Goal: Task Accomplishment & Management: Use online tool/utility

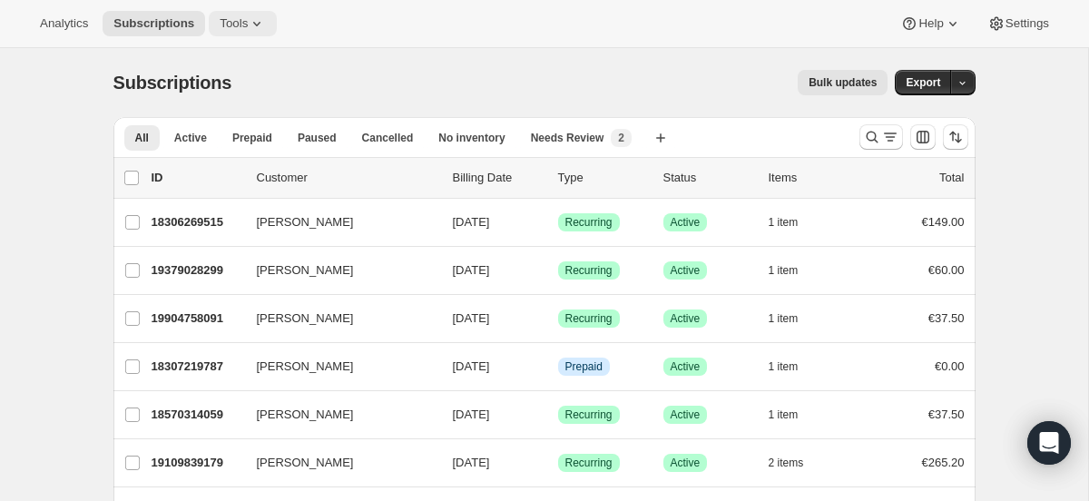
click at [259, 24] on icon at bounding box center [256, 24] width 7 height 5
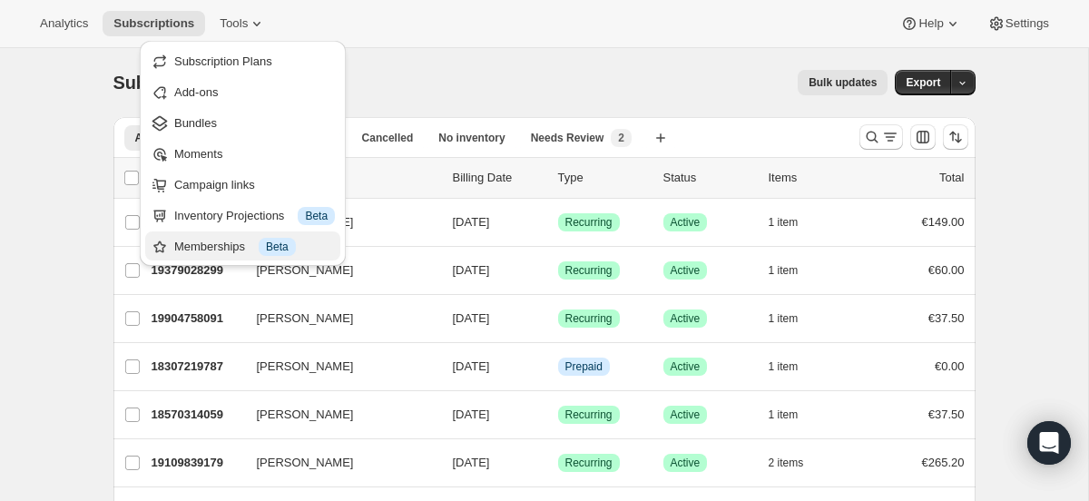
click at [270, 236] on button "Memberships Info Beta" at bounding box center [242, 245] width 195 height 29
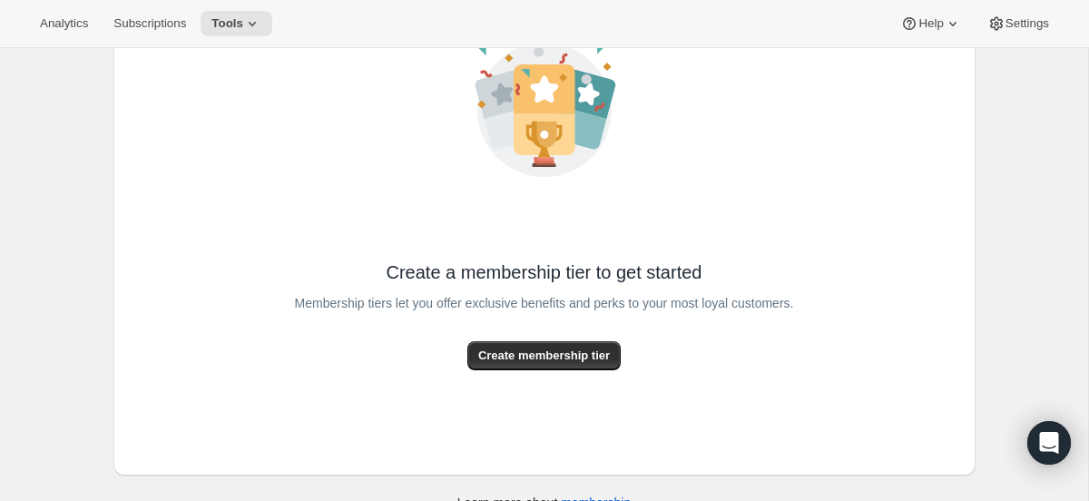
scroll to position [182, 0]
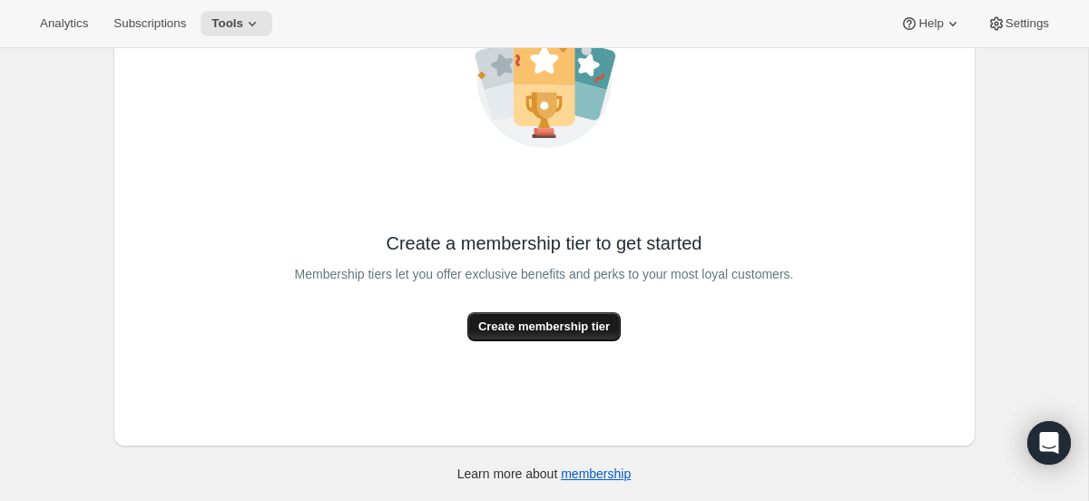
click at [589, 331] on span "Create membership tier" at bounding box center [544, 327] width 132 height 18
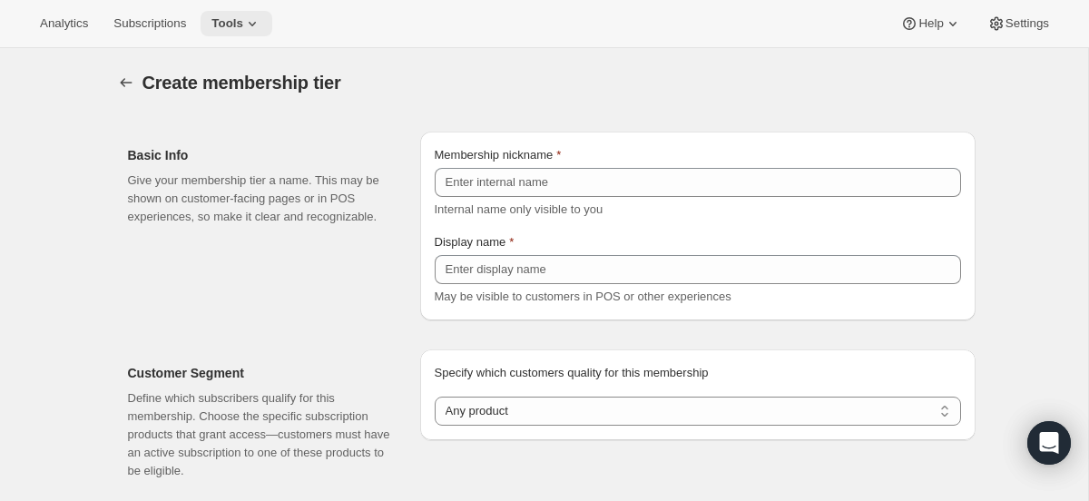
click at [256, 24] on icon at bounding box center [252, 24] width 18 height 18
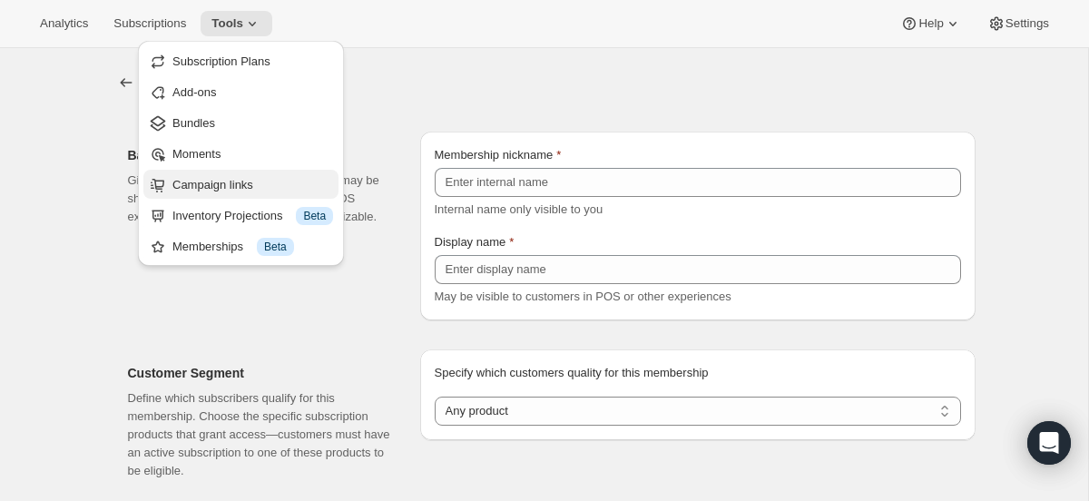
click at [264, 174] on button "Campaign links" at bounding box center [240, 184] width 195 height 29
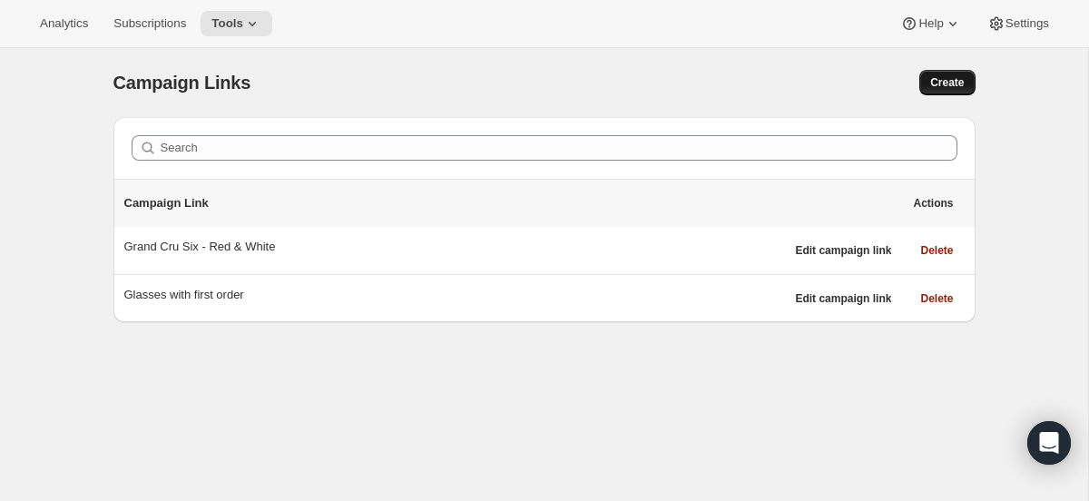
click at [960, 80] on span "Create" at bounding box center [947, 82] width 34 height 15
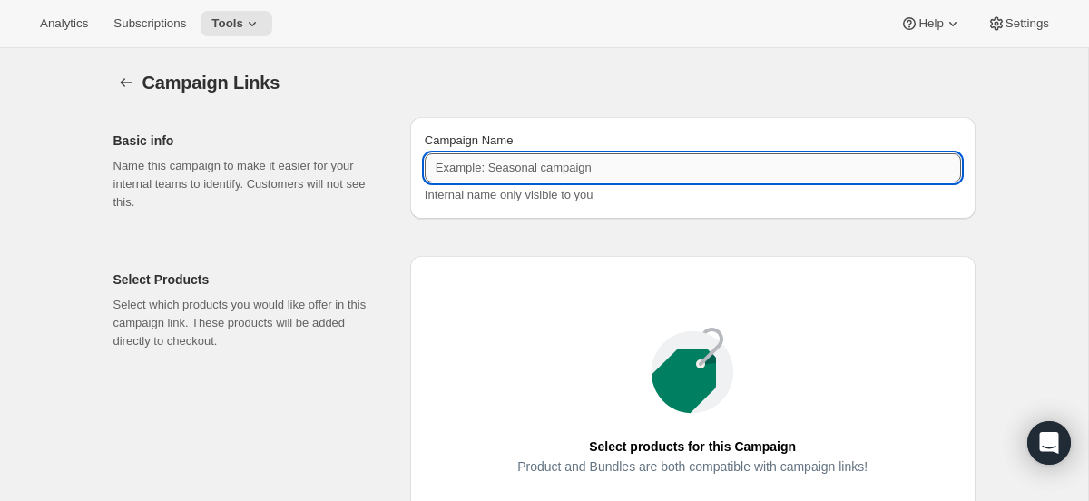
click at [660, 170] on input "Campaign Name" at bounding box center [693, 167] width 536 height 29
type input "Navajas Reserva"
click at [535, 235] on div "Basic info Name this campaign to make it easier for your internal teams to iden…" at bounding box center [537, 428] width 876 height 650
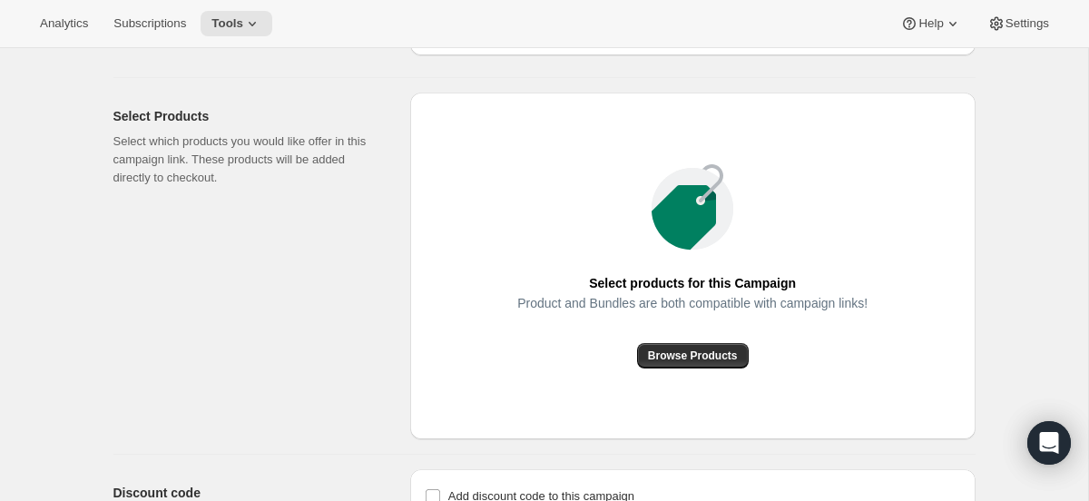
scroll to position [164, 0]
click at [687, 355] on span "Browse Products" at bounding box center [693, 354] width 90 height 15
click at [252, 16] on icon at bounding box center [252, 24] width 18 height 18
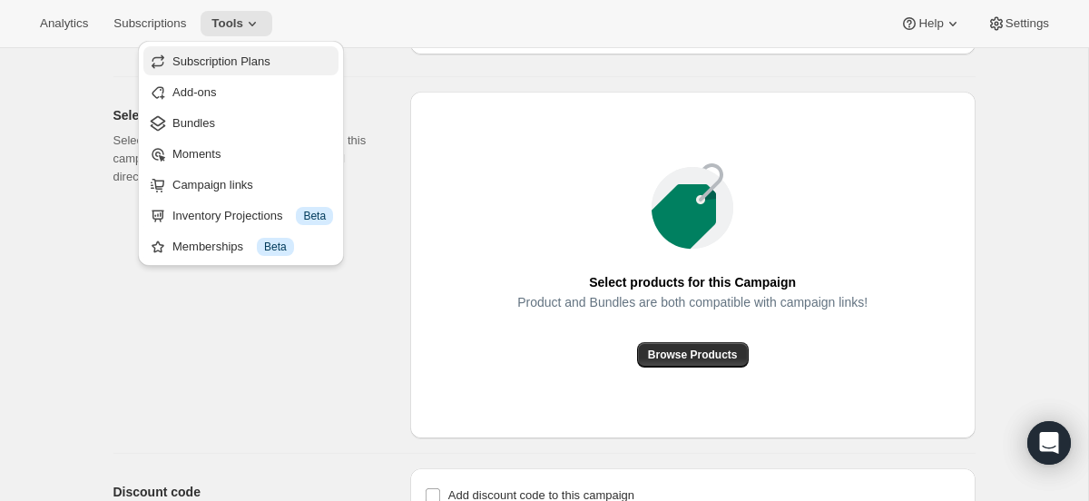
click at [270, 65] on span "Subscription Plans" at bounding box center [221, 61] width 98 height 14
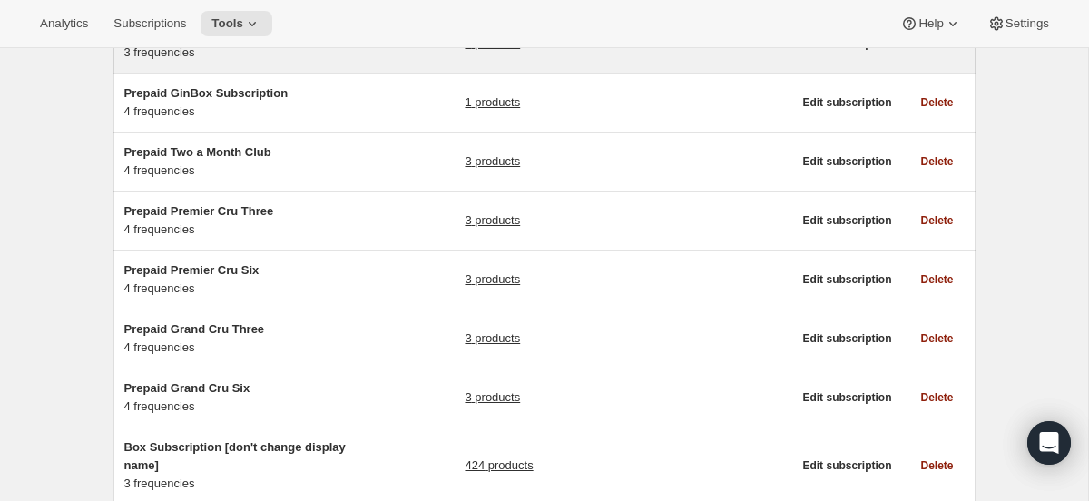
scroll to position [318, 0]
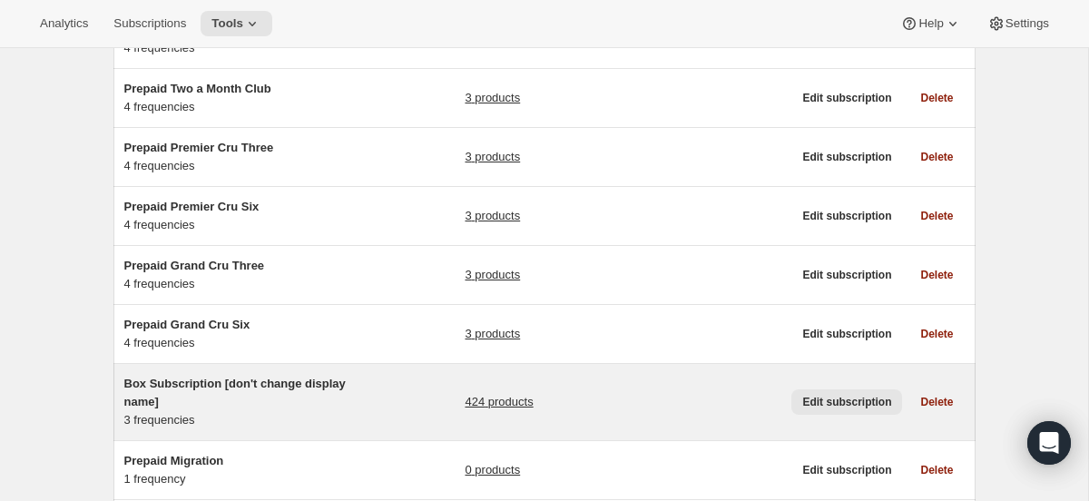
click at [828, 402] on span "Edit subscription" at bounding box center [846, 402] width 89 height 15
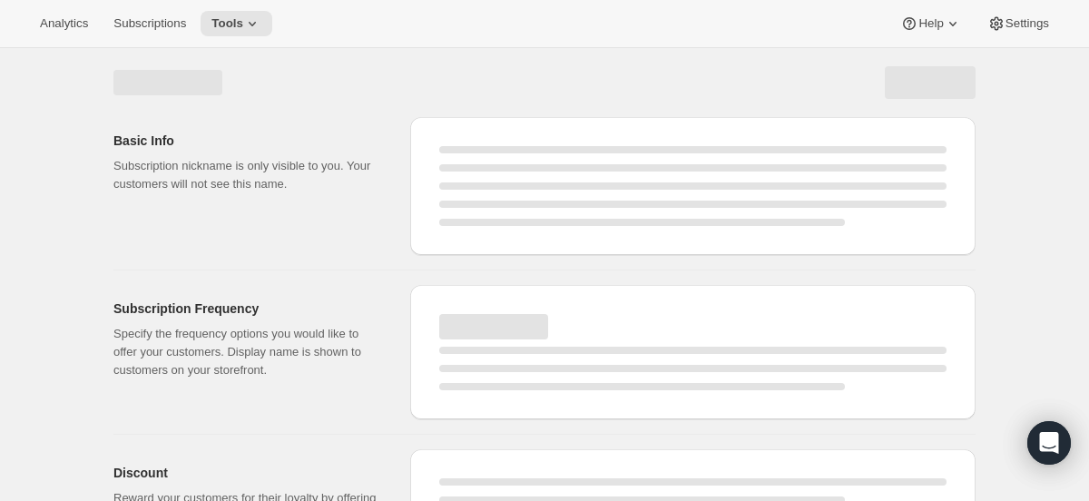
select select "WEEK"
select select "MONTH"
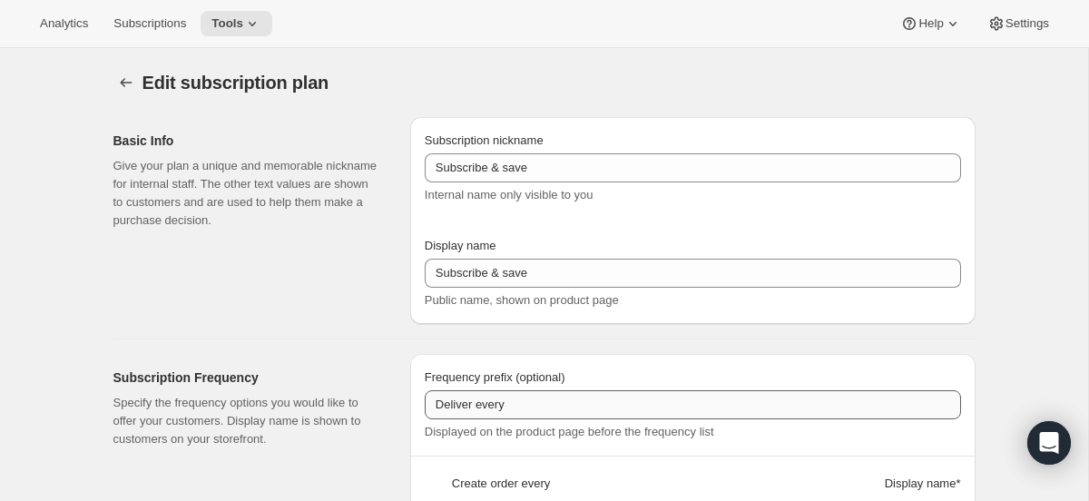
type input "Box Subscription [don't change display name]"
type input "Subscribe and save on favourites"
type input "1"
select select "MONTH"
type input "1 month"
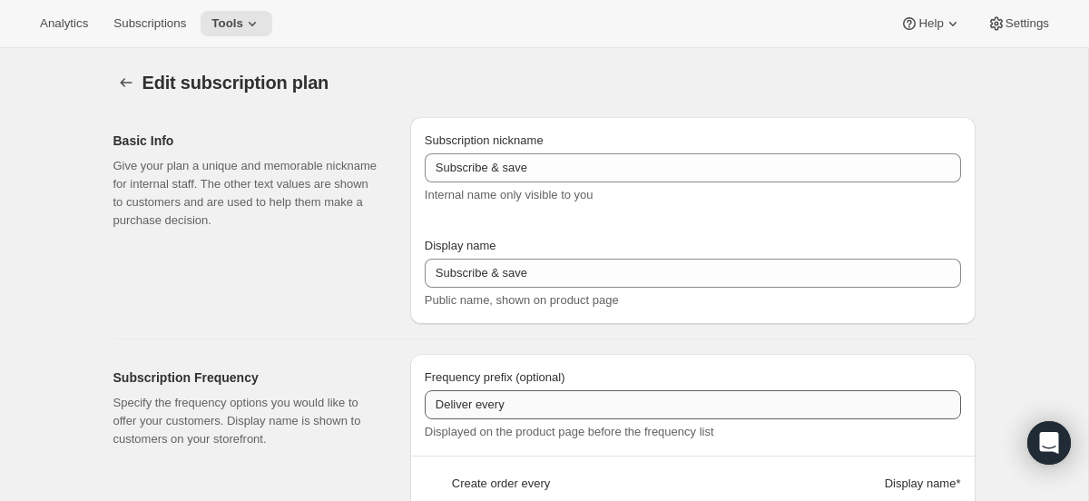
type input "2"
type input "2 months"
type input "Totally flexible! Modify or cancel your subscription any time"
select select "MONTH"
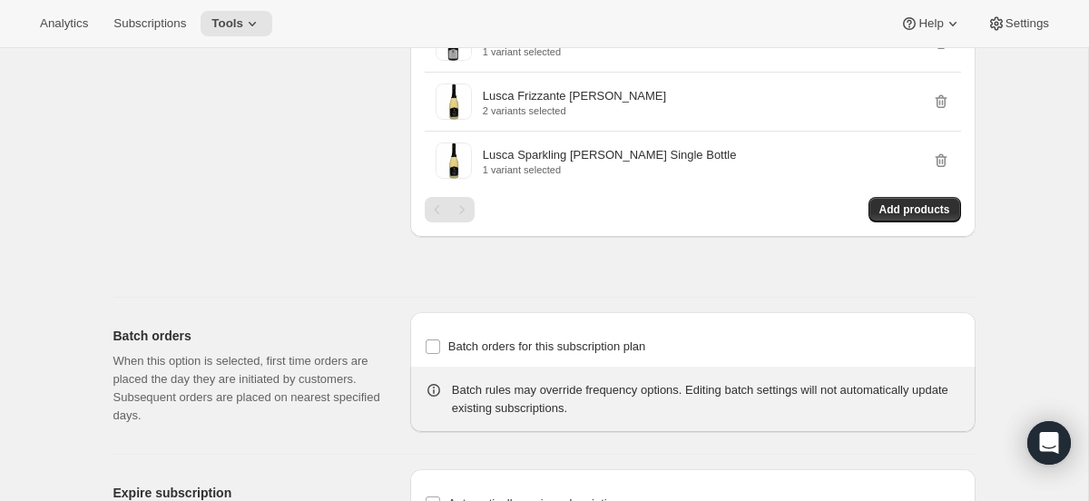
scroll to position [10468, 0]
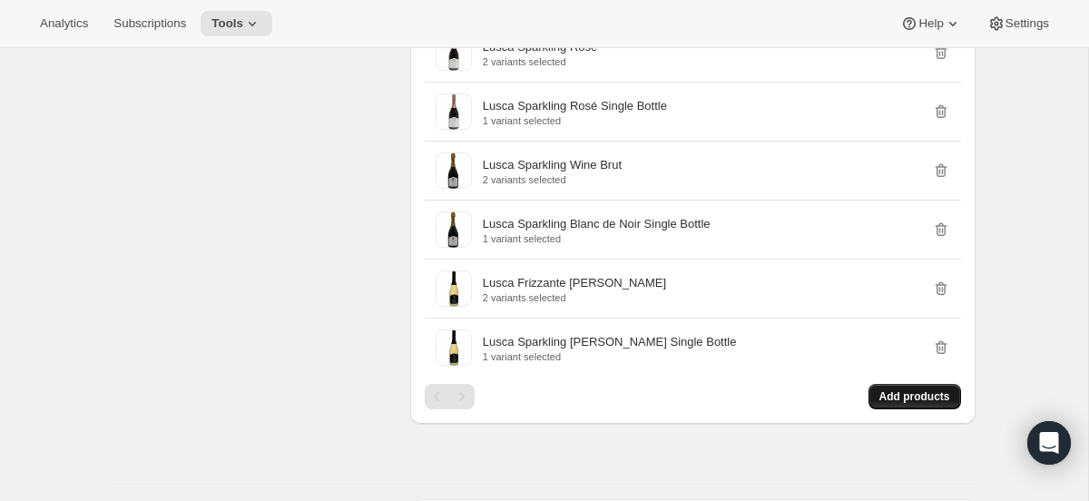
click at [943, 384] on button "Add products" at bounding box center [914, 396] width 93 height 25
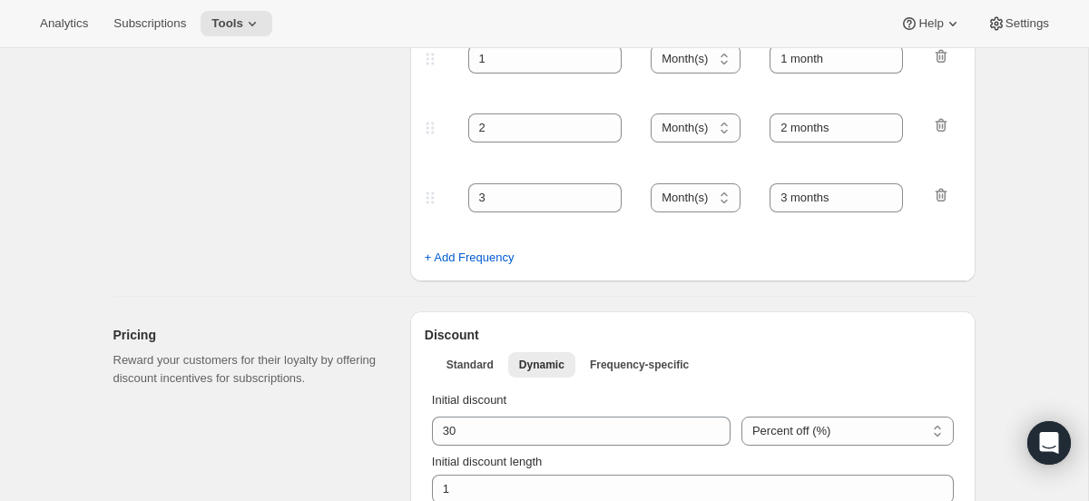
scroll to position [464, 0]
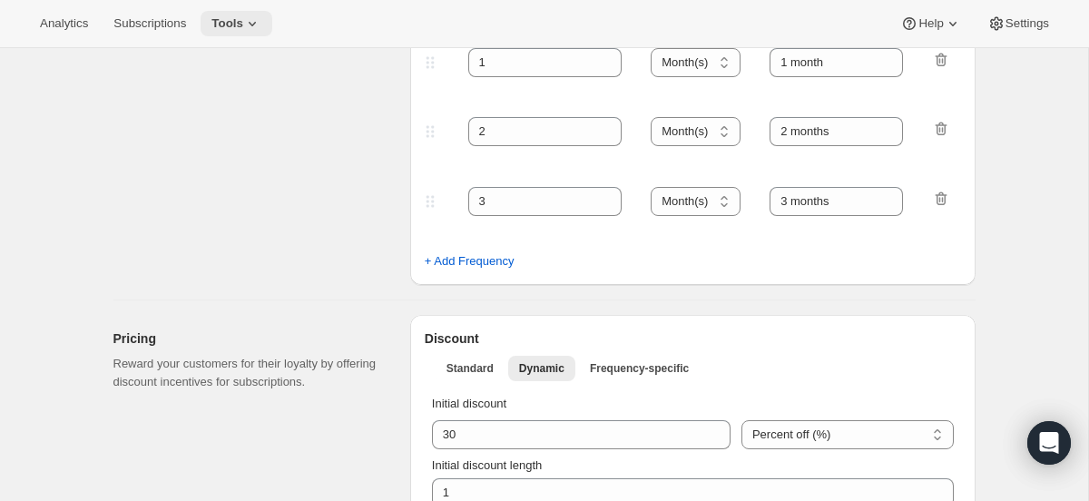
click at [230, 16] on span "Tools" at bounding box center [227, 23] width 32 height 15
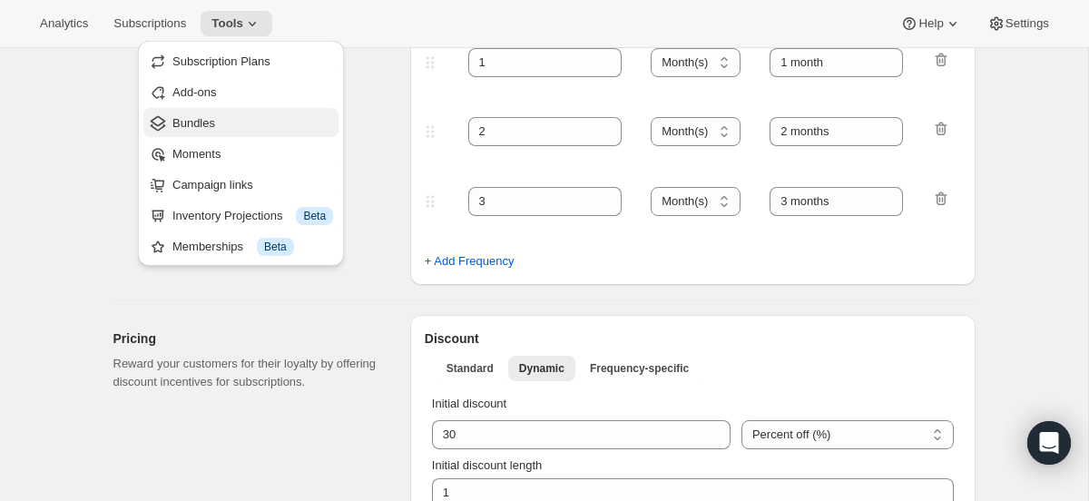
click at [256, 118] on span "Bundles" at bounding box center [252, 123] width 161 height 18
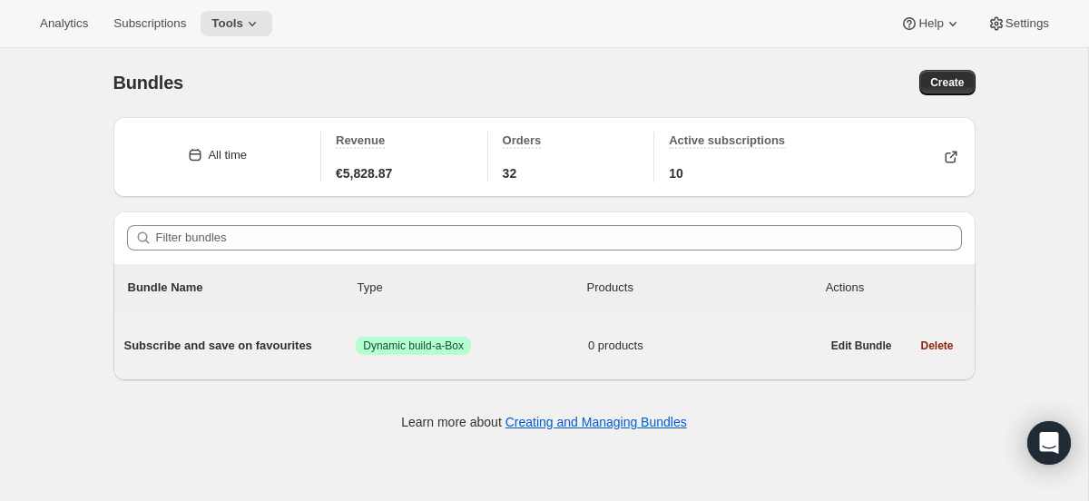
click at [288, 347] on span "Subscribe and save on favourites" at bounding box center [240, 346] width 232 height 18
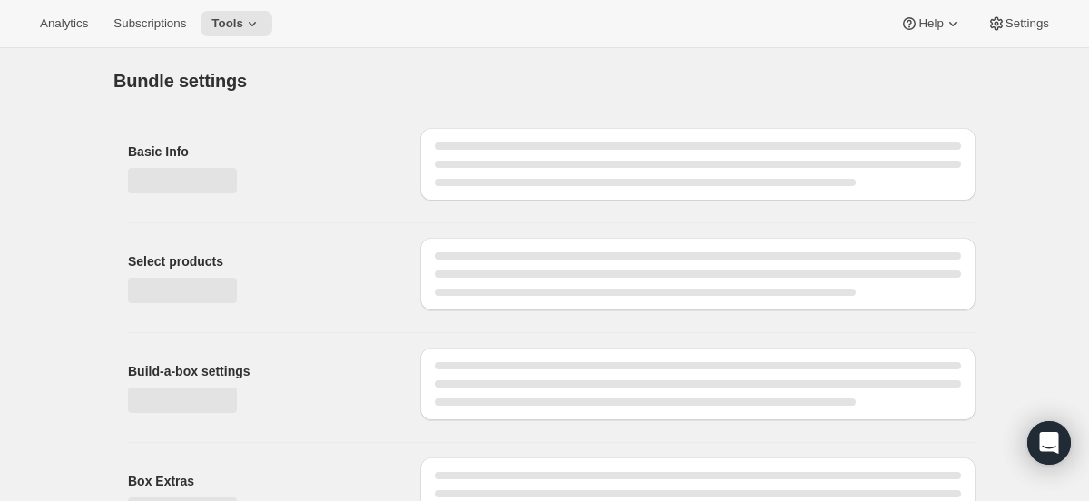
type input "Subscribe and save on favourites"
checkbox input "true"
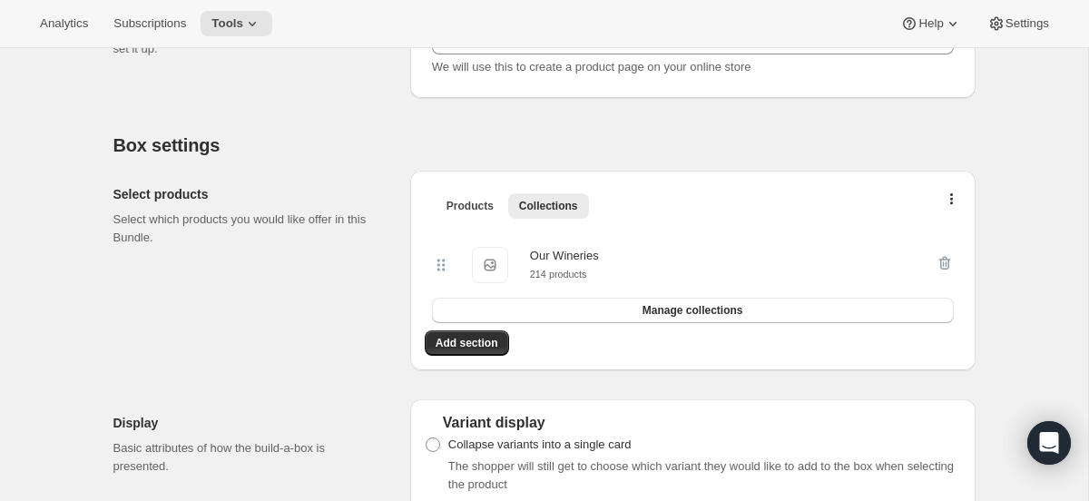
scroll to position [304, 0]
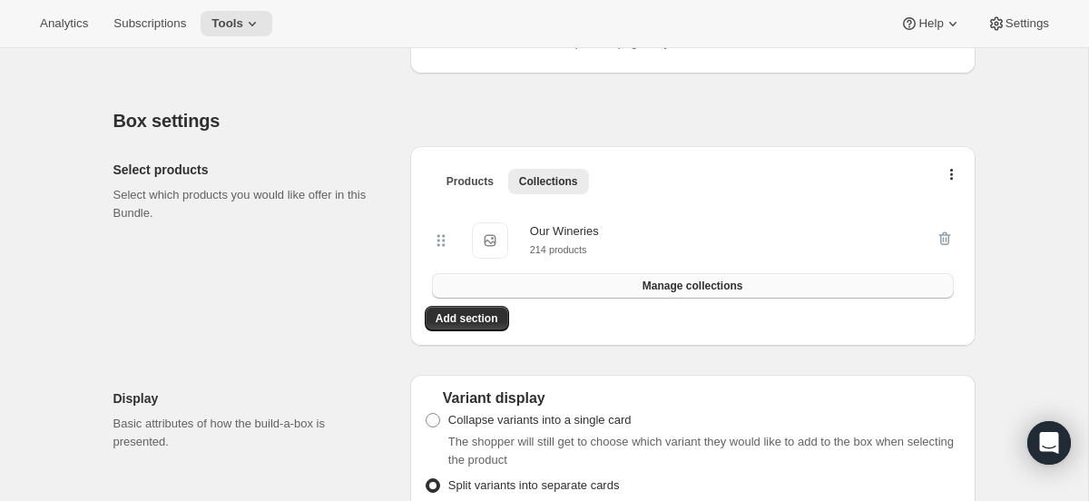
click at [558, 279] on button "Manage collections" at bounding box center [693, 285] width 522 height 25
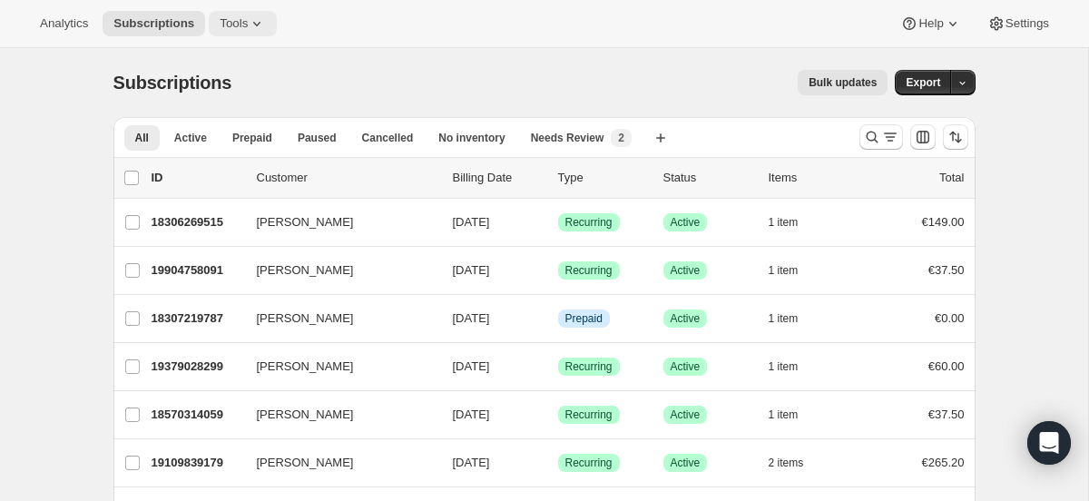
click at [239, 26] on span "Tools" at bounding box center [234, 23] width 28 height 15
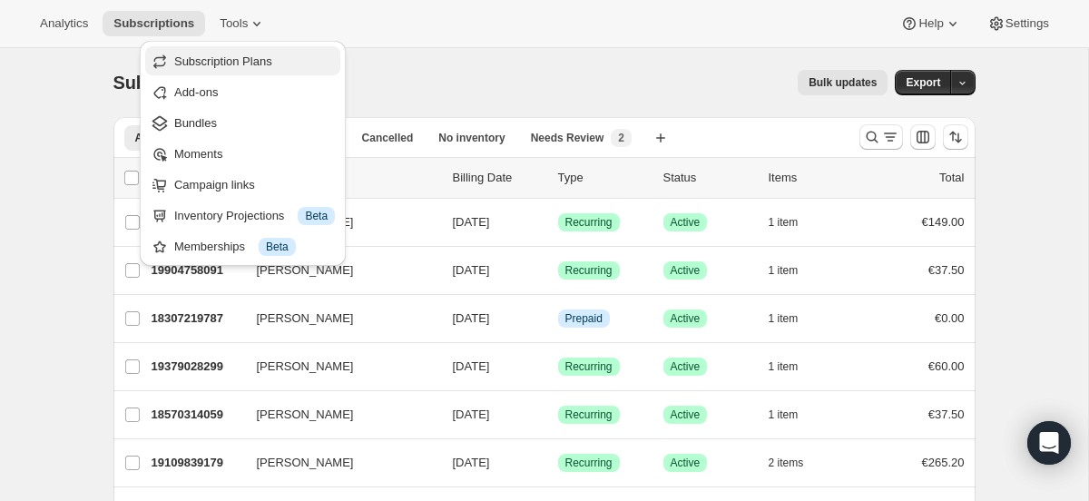
click at [288, 66] on span "Subscription Plans" at bounding box center [254, 62] width 161 height 18
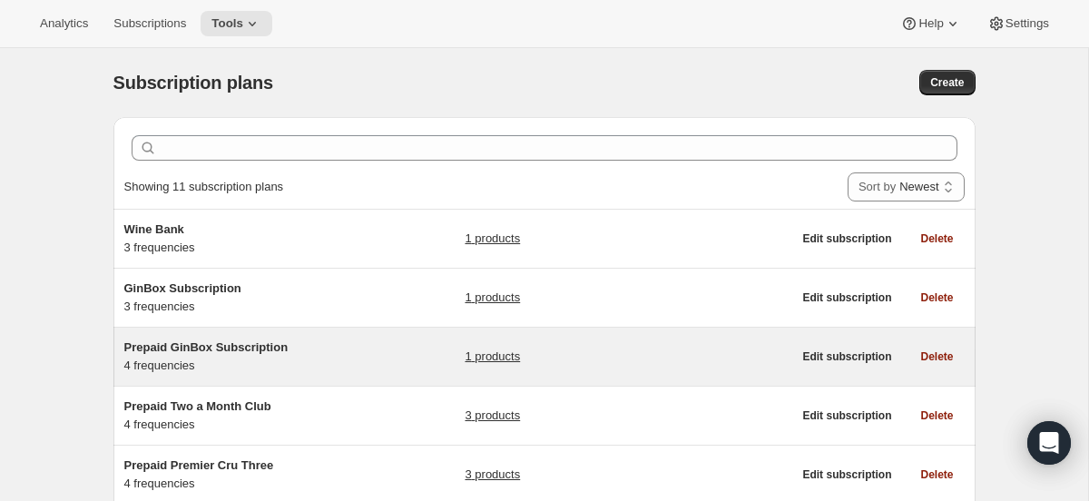
scroll to position [498, 0]
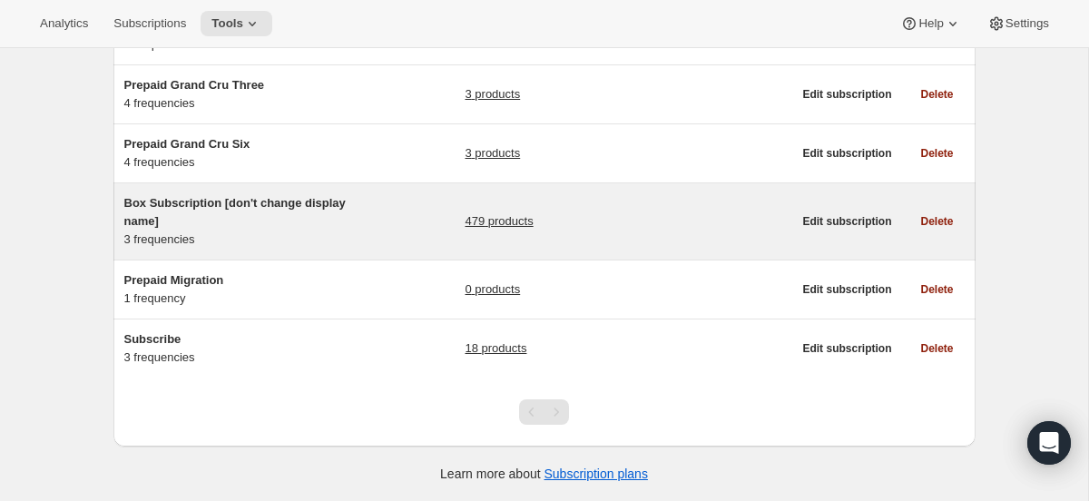
click at [240, 208] on span "Box Subscription [don't change display name]" at bounding box center [234, 212] width 221 height 32
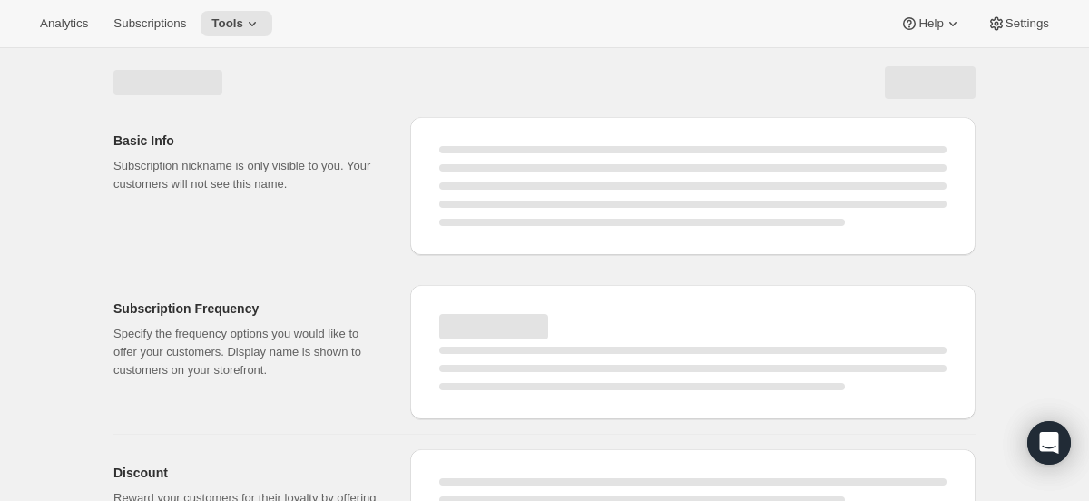
select select "WEEK"
select select "MONTH"
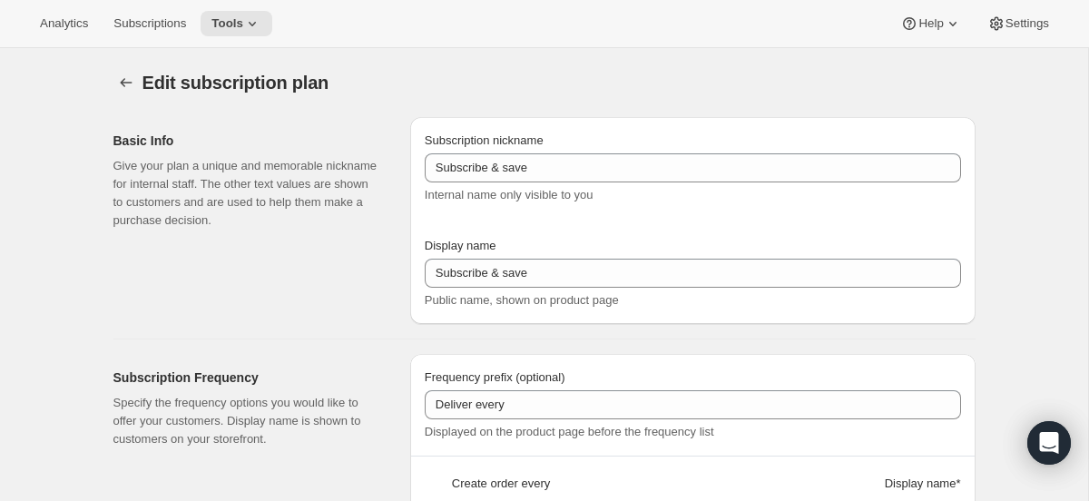
type input "Box Subscription [don't change display name]"
type input "Subscribe and save on favourites"
type input "1"
select select "MONTH"
type input "1 month"
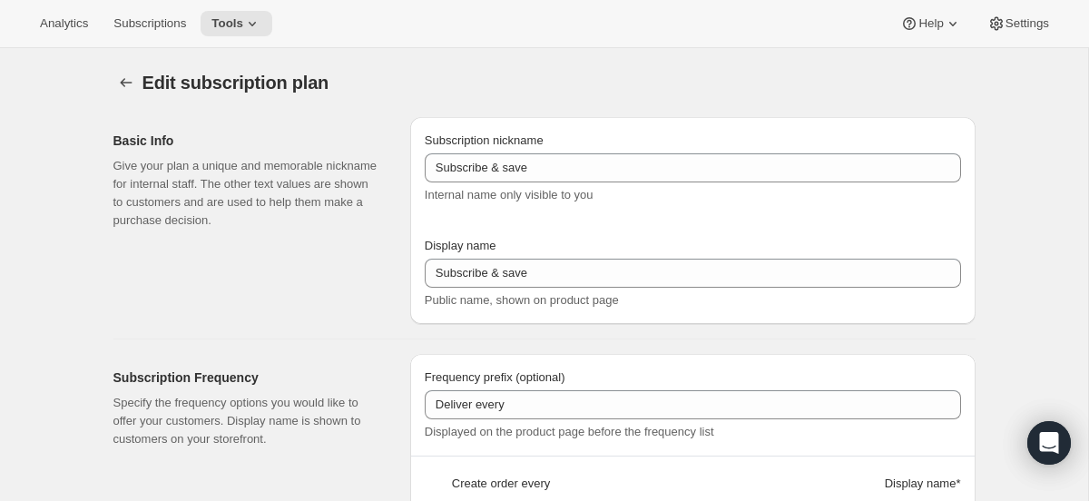
type input "2"
type input "2 months"
type input "Totally flexible! Modify or cancel your subscription any time"
select select "MONTH"
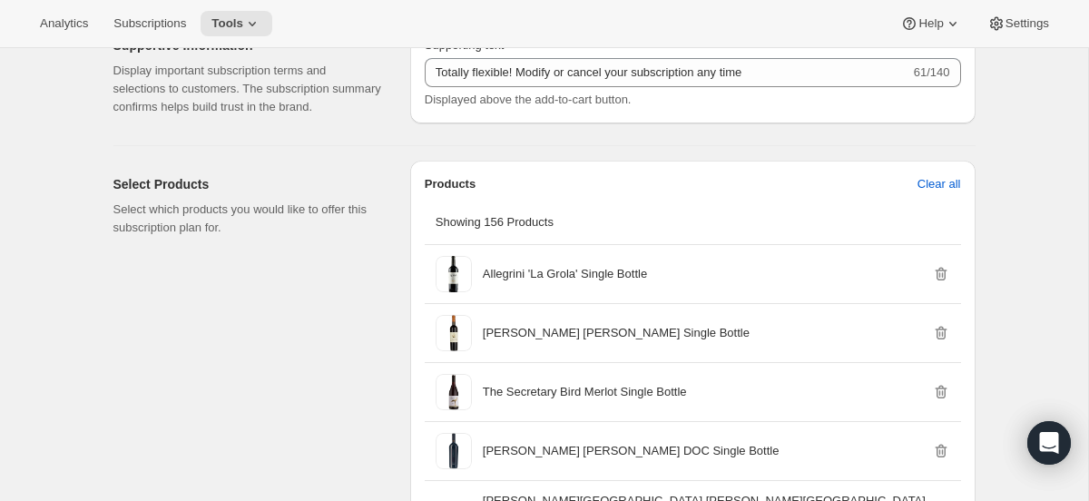
scroll to position [1243, 0]
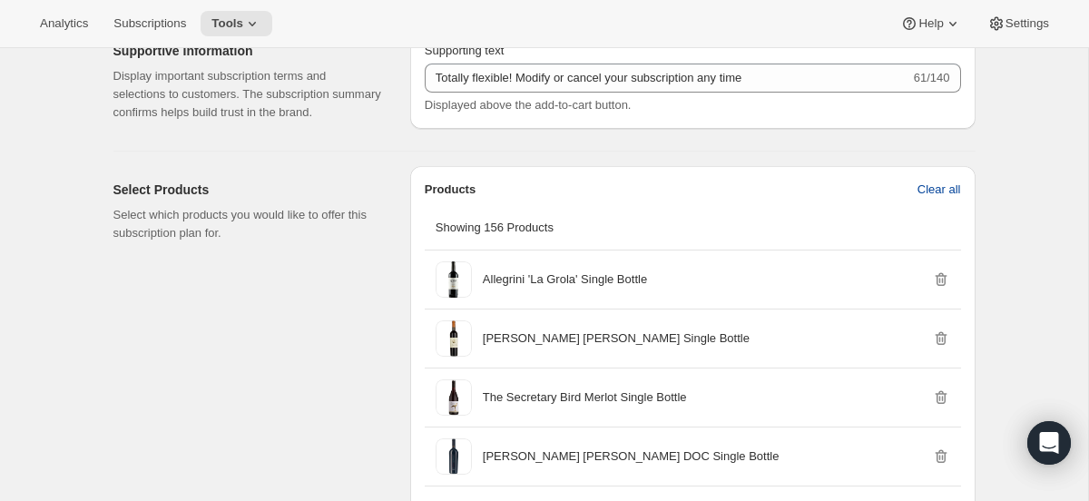
click at [944, 199] on span "Clear all" at bounding box center [939, 190] width 44 height 18
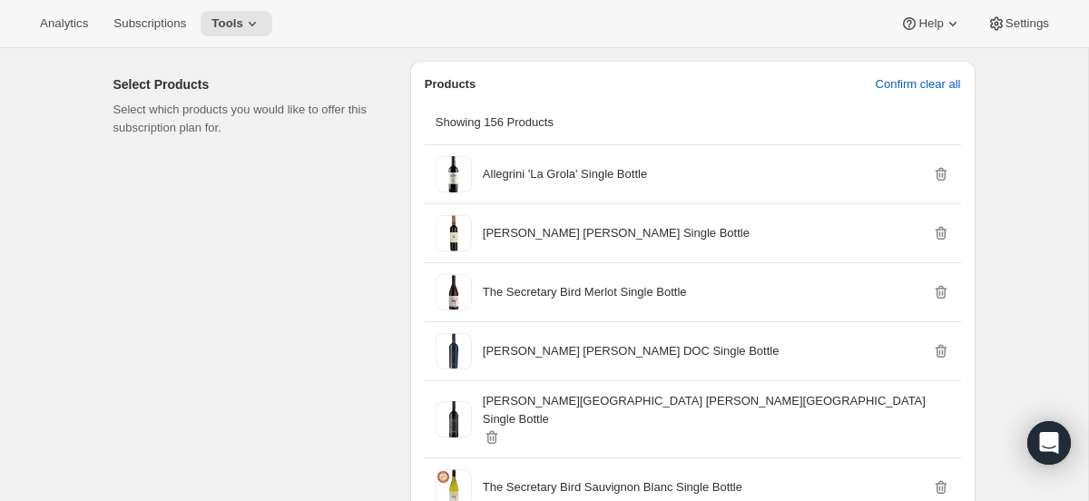
scroll to position [1381, 0]
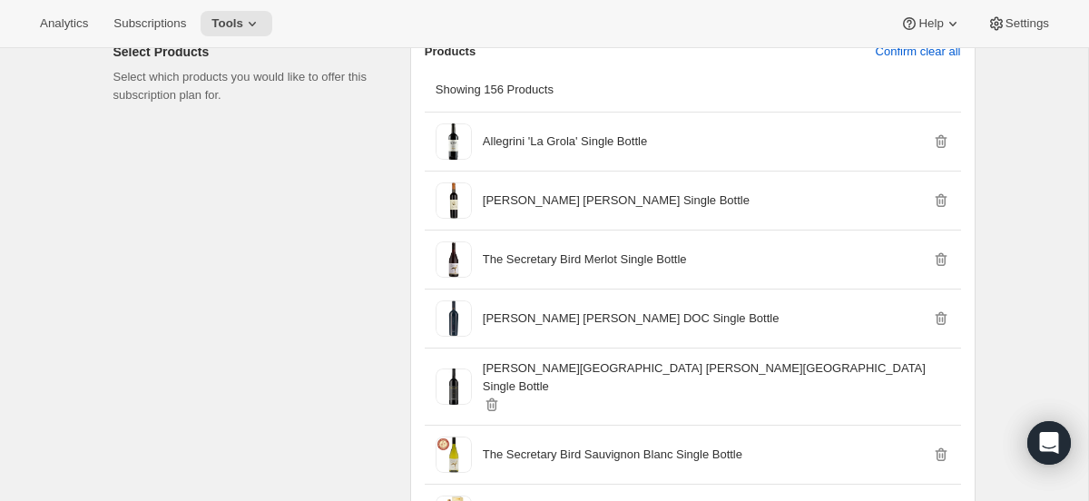
click at [253, 18] on icon at bounding box center [252, 24] width 18 height 18
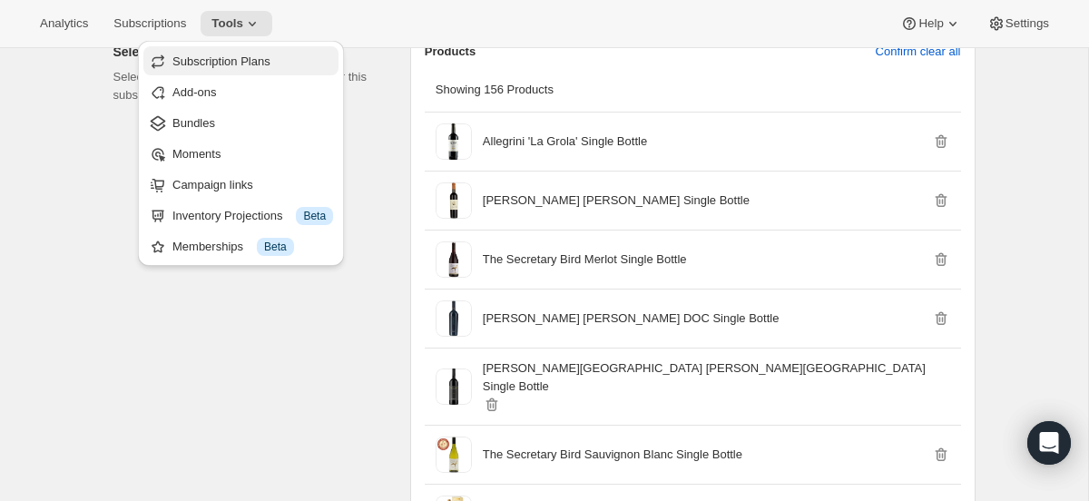
click at [252, 69] on span "Subscription Plans" at bounding box center [252, 62] width 161 height 18
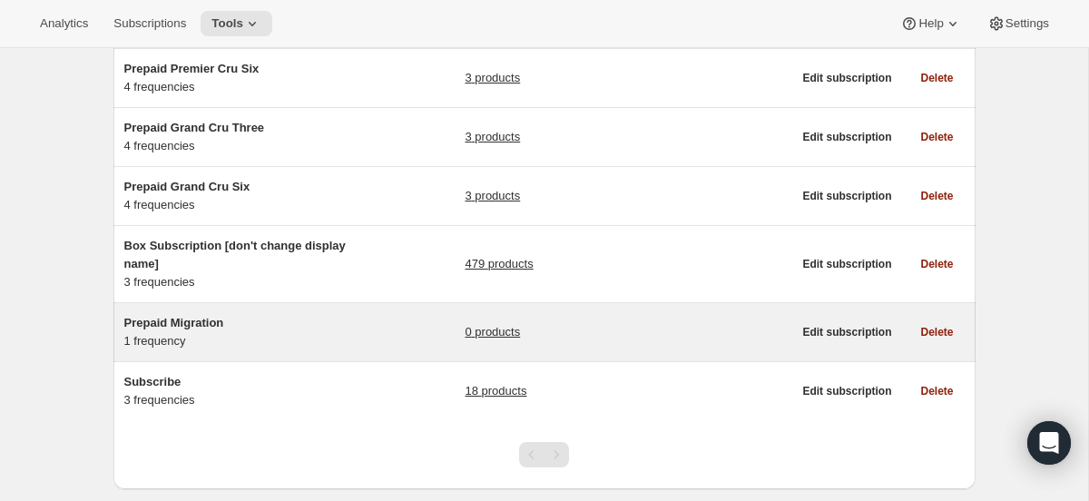
scroll to position [456, 0]
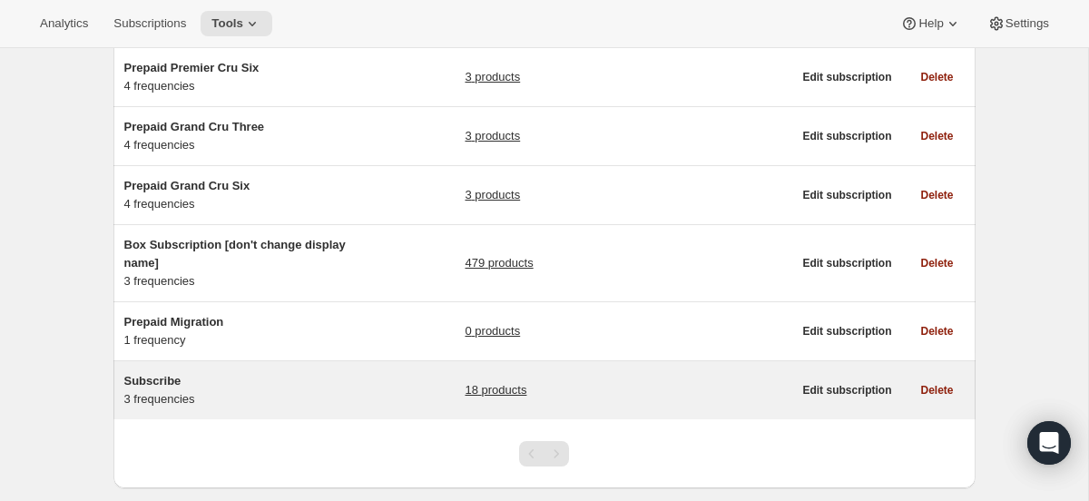
click at [178, 384] on span "Subscribe" at bounding box center [152, 381] width 57 height 14
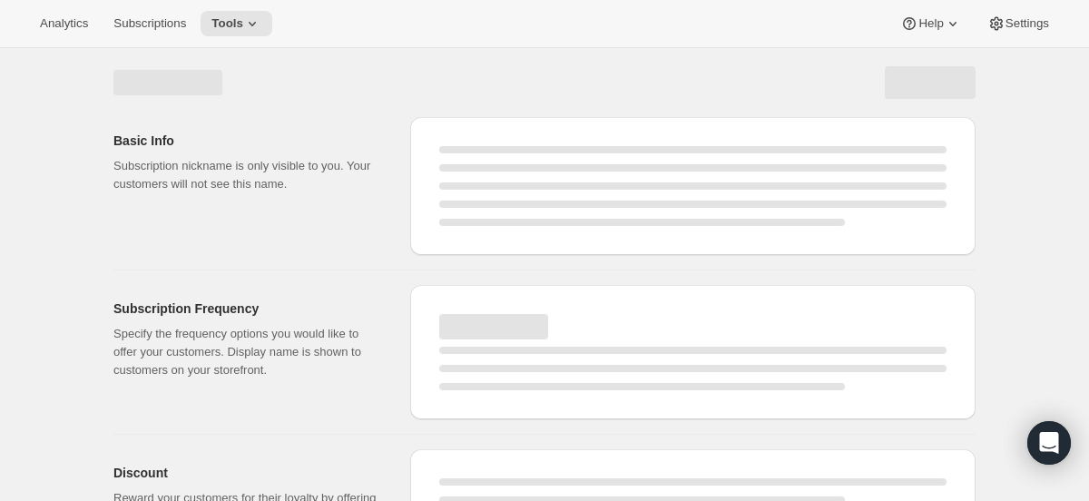
select select "WEEK"
select select "MONTH"
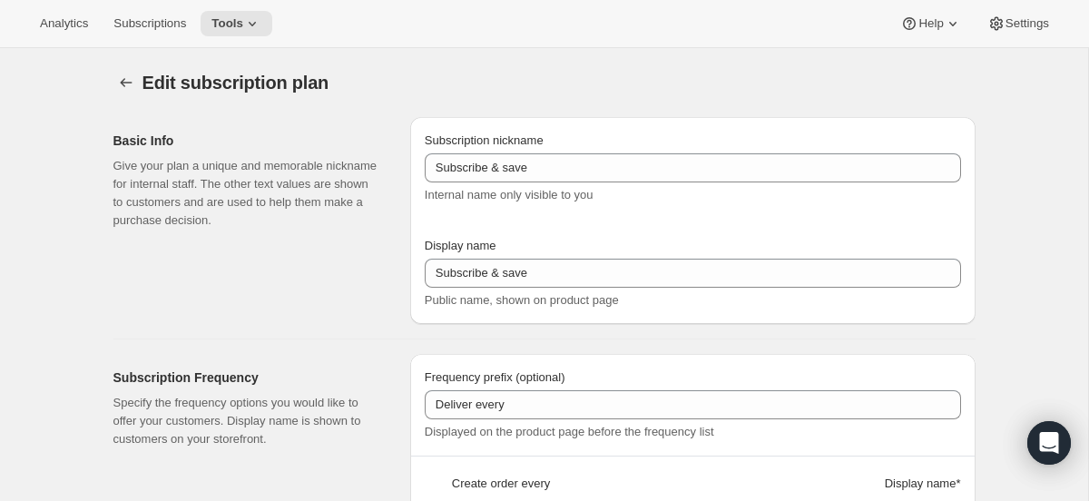
select select "MONTH"
type input "Subscribe"
type input "1"
type input "1 month"
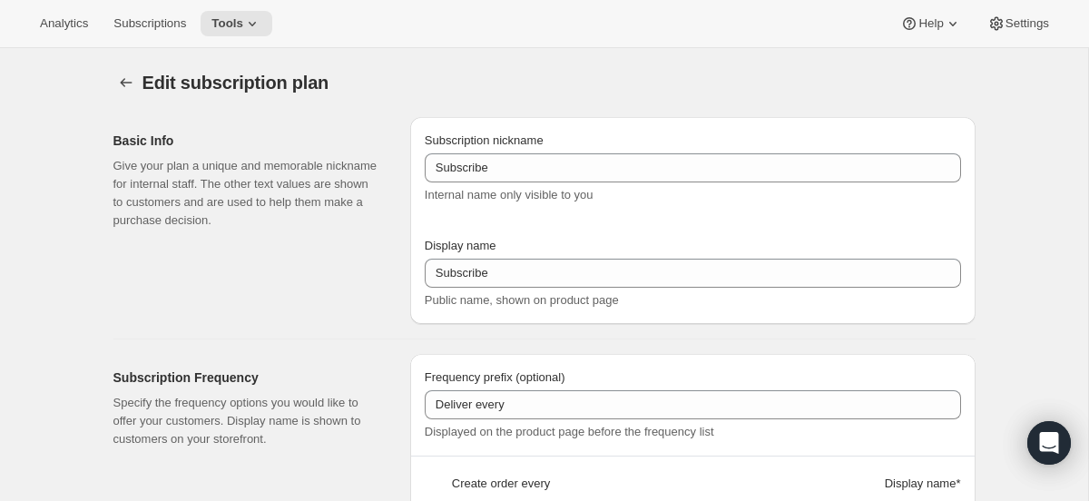
type input "2"
type input "2 months"
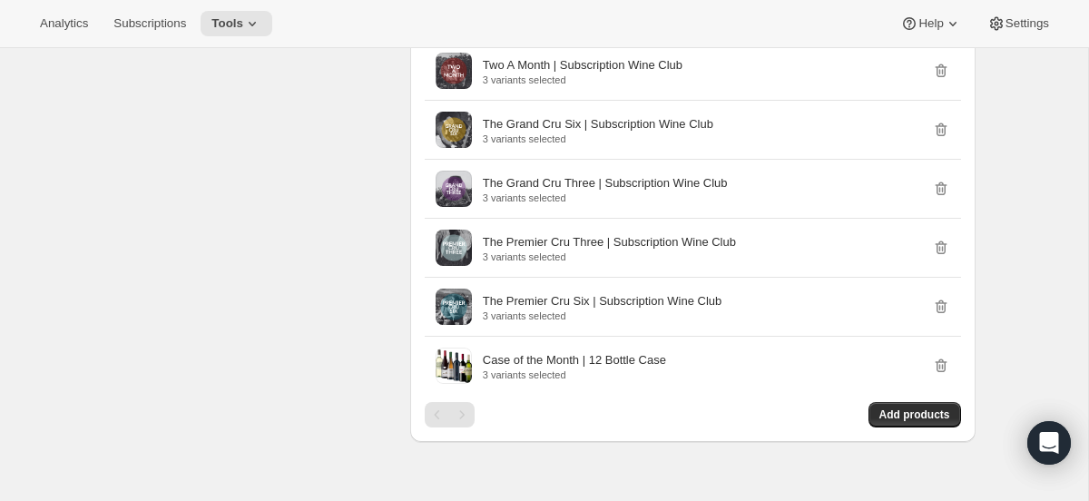
scroll to position [1272, 0]
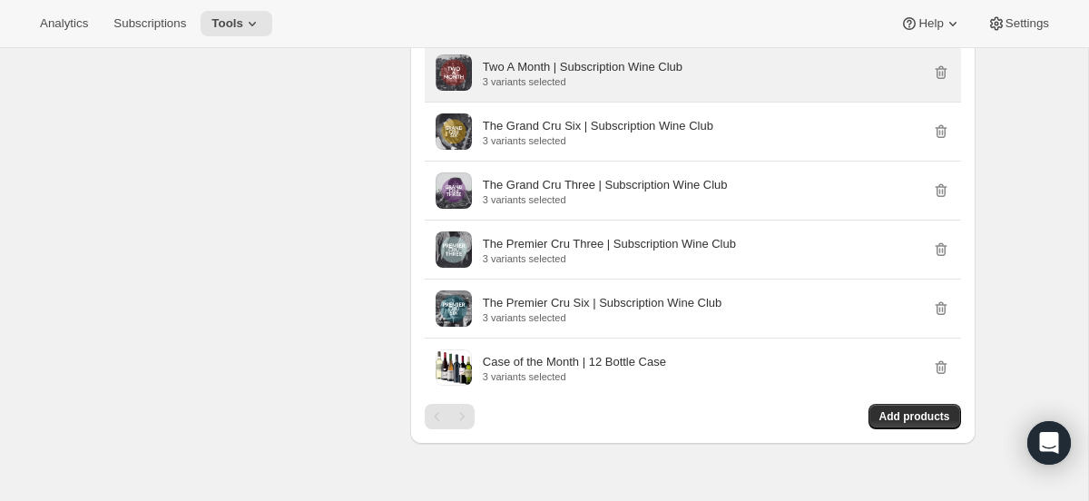
click at [635, 76] on p "Two A Month | Subscription Wine Club" at bounding box center [583, 67] width 200 height 18
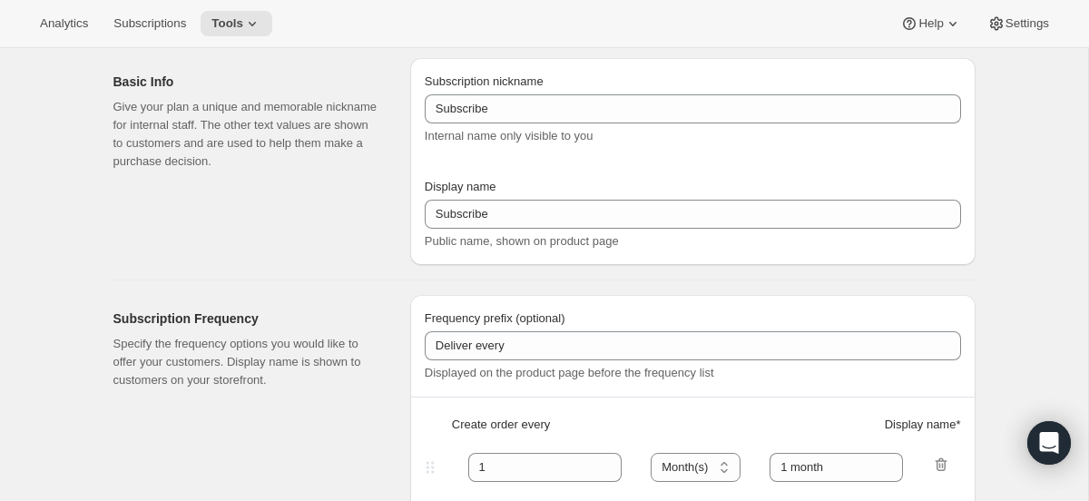
scroll to position [24, 0]
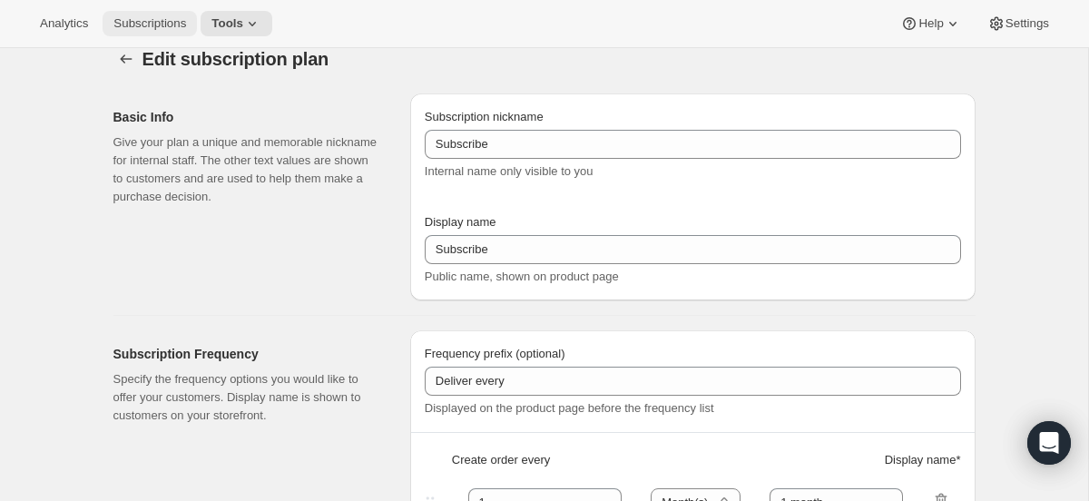
click at [120, 24] on span "Subscriptions" at bounding box center [149, 23] width 73 height 15
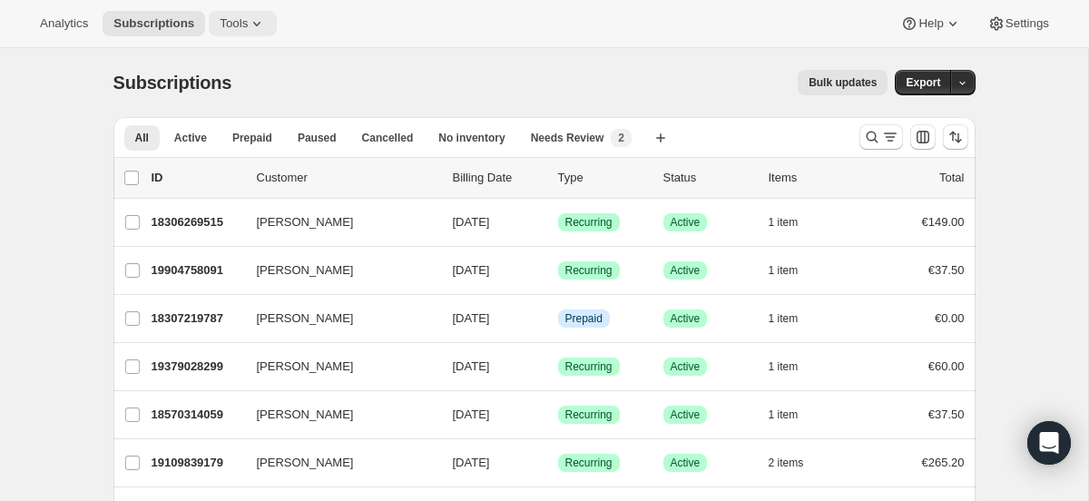
click at [255, 22] on icon at bounding box center [257, 24] width 18 height 18
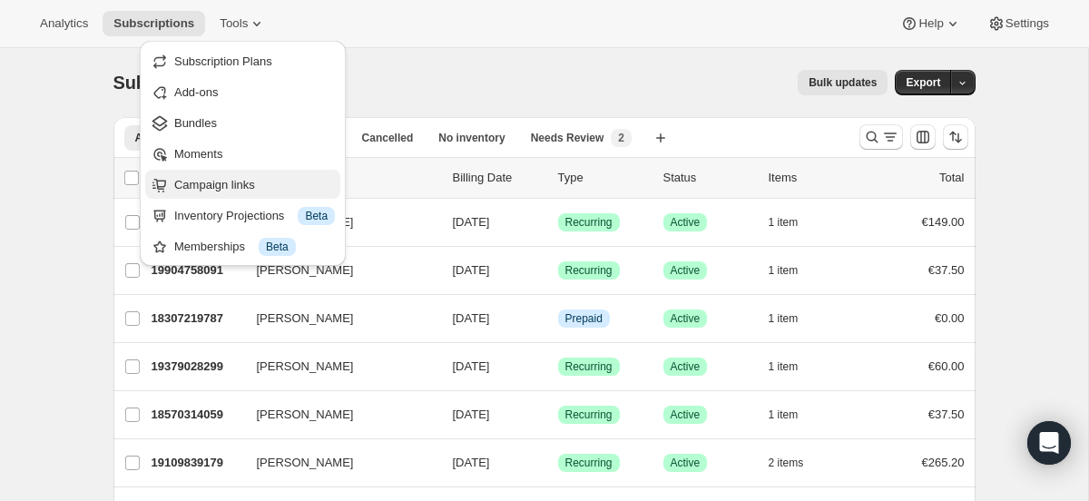
click at [251, 188] on span "Campaign links" at bounding box center [214, 185] width 81 height 14
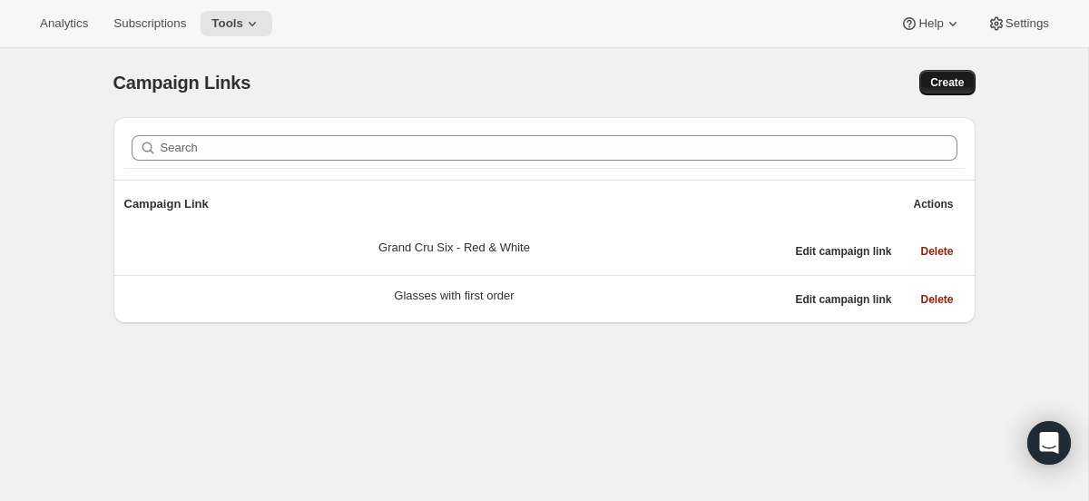
click at [971, 79] on button "Create" at bounding box center [946, 82] width 55 height 25
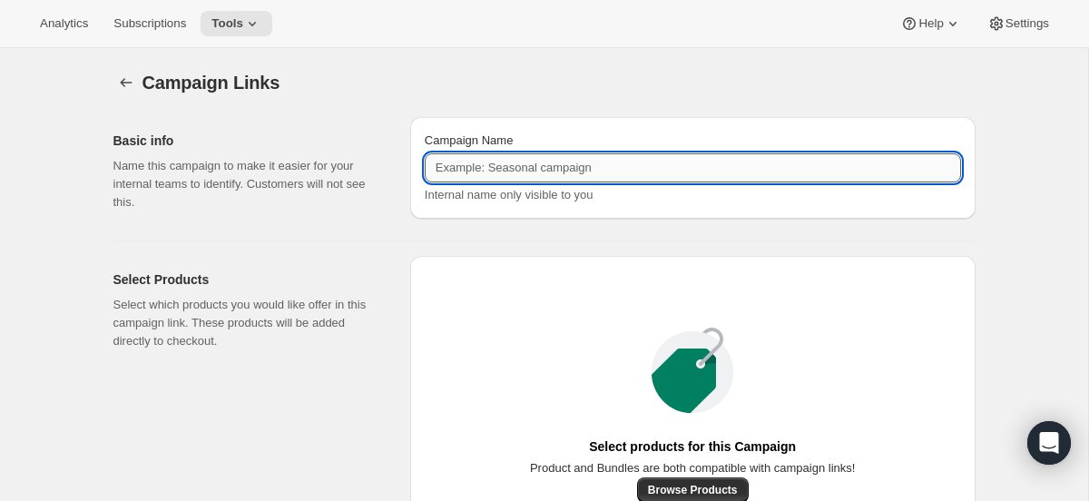
click at [648, 172] on input "Campaign Name" at bounding box center [693, 167] width 536 height 29
type input "Navajas Reserva"
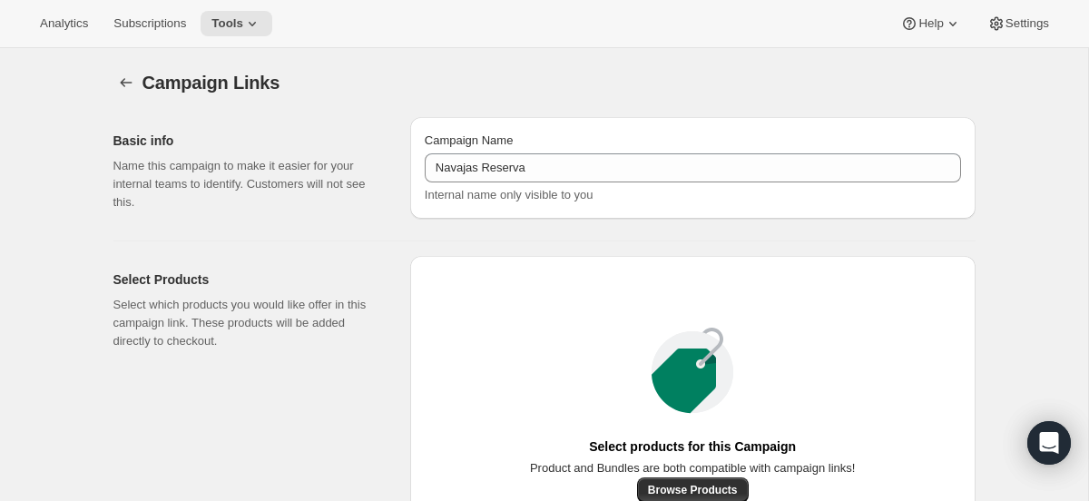
click at [727, 240] on div "Select Products Select which products you would like offer in this campaign lin…" at bounding box center [544, 406] width 862 height 333
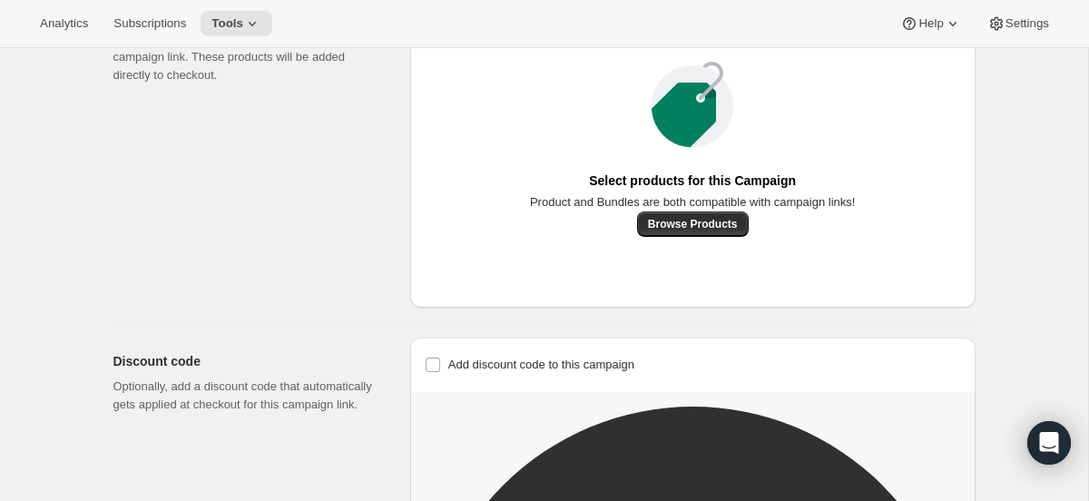
scroll to position [288, 0]
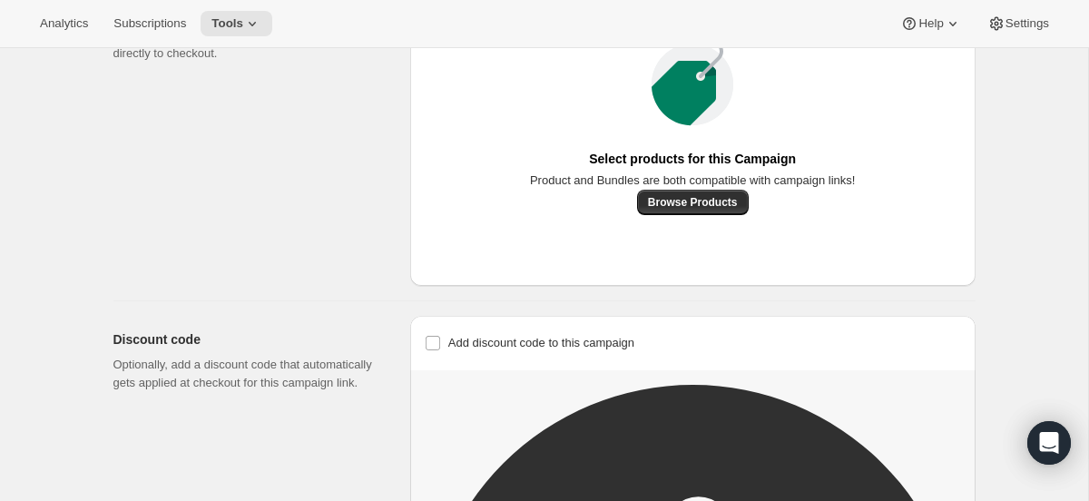
click at [725, 356] on div "Add discount code to this campaign Discount code (optional)" at bounding box center [693, 342] width 536 height 25
click at [711, 210] on span "Browse Products" at bounding box center [693, 202] width 90 height 15
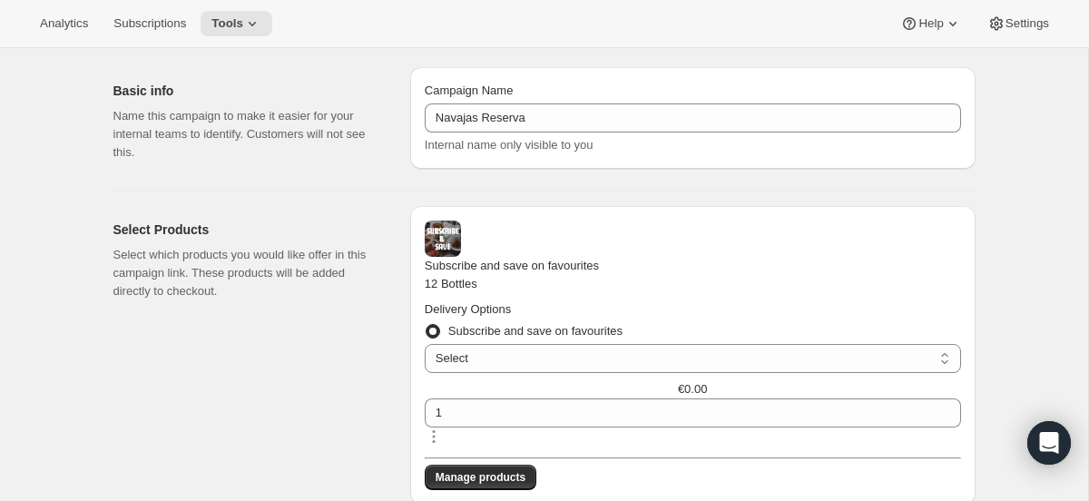
scroll to position [191, 0]
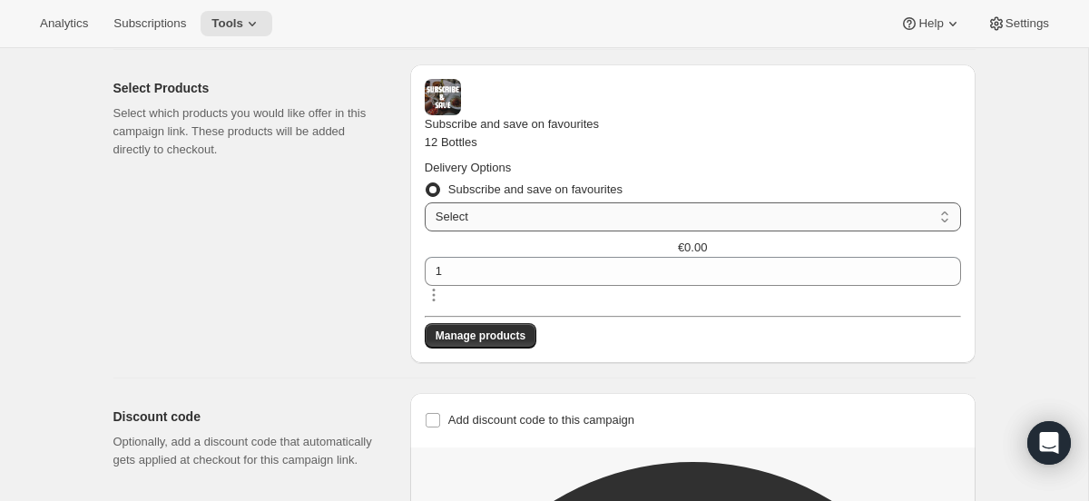
click at [632, 217] on select "Select Deliver every 2 months Deliver every 1 month Deliver every 3 months" at bounding box center [693, 216] width 536 height 29
select select "gid://shopify/SellingPlan/689634935115"
click at [507, 210] on select "Select Deliver every 2 months Deliver every 1 month Deliver every 3 months" at bounding box center [693, 216] width 536 height 29
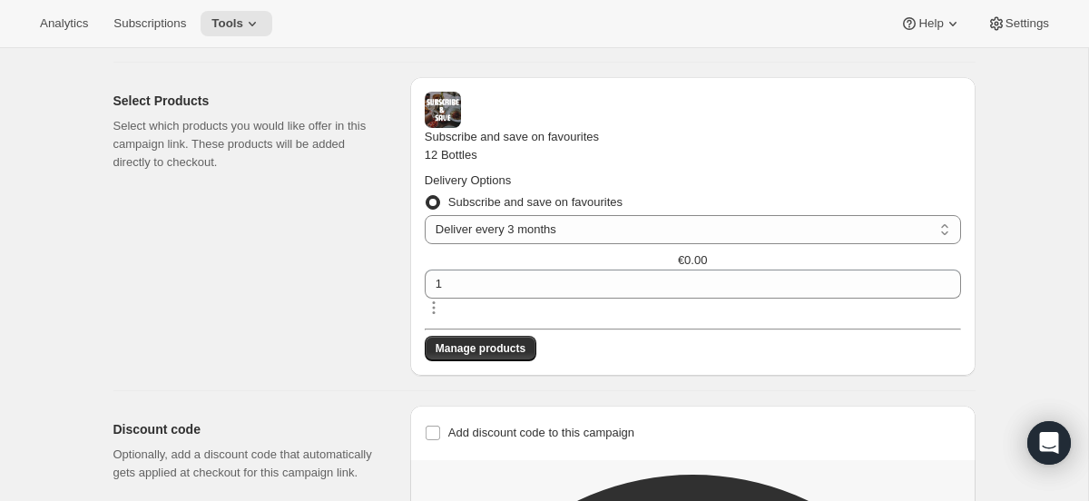
scroll to position [175, 0]
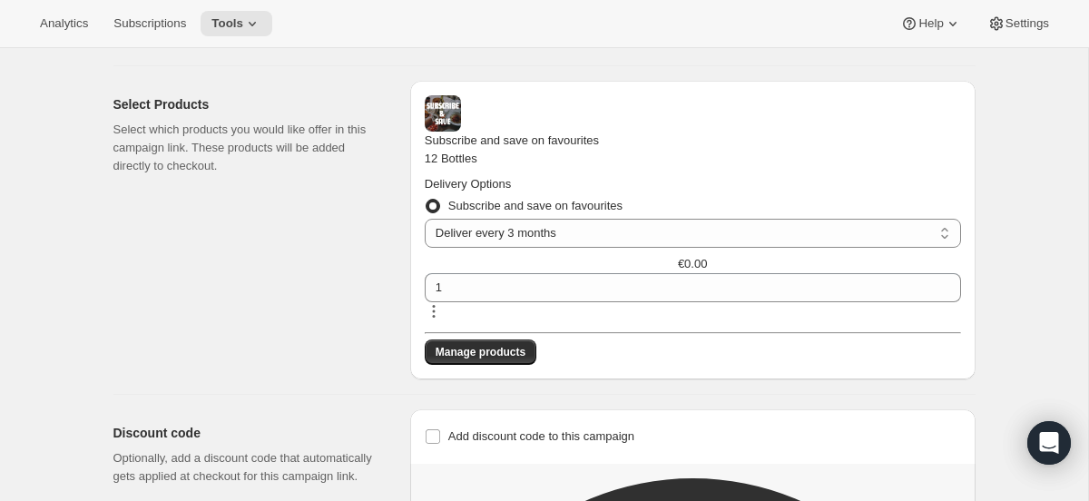
click at [443, 302] on icon "button" at bounding box center [434, 311] width 18 height 18
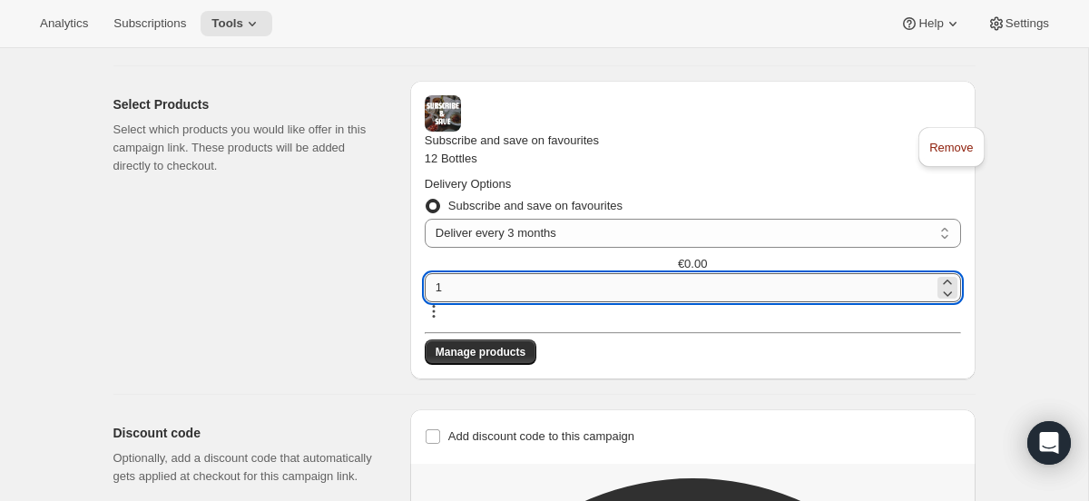
click at [896, 273] on input "1" at bounding box center [679, 287] width 509 height 29
click at [934, 193] on div "Subscribe and save on favourites 12 Bottles Delivery Options Subscribe and save…" at bounding box center [693, 210] width 536 height 230
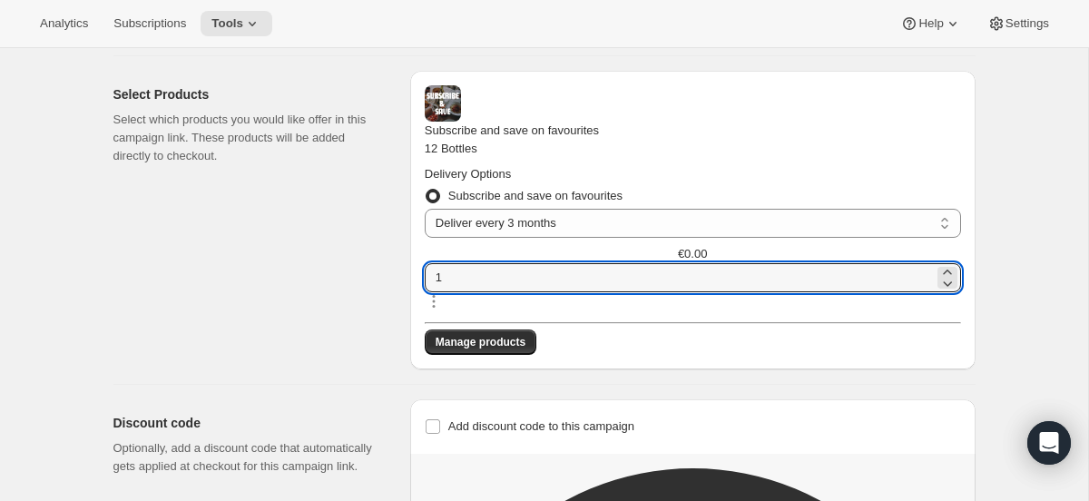
scroll to position [190, 0]
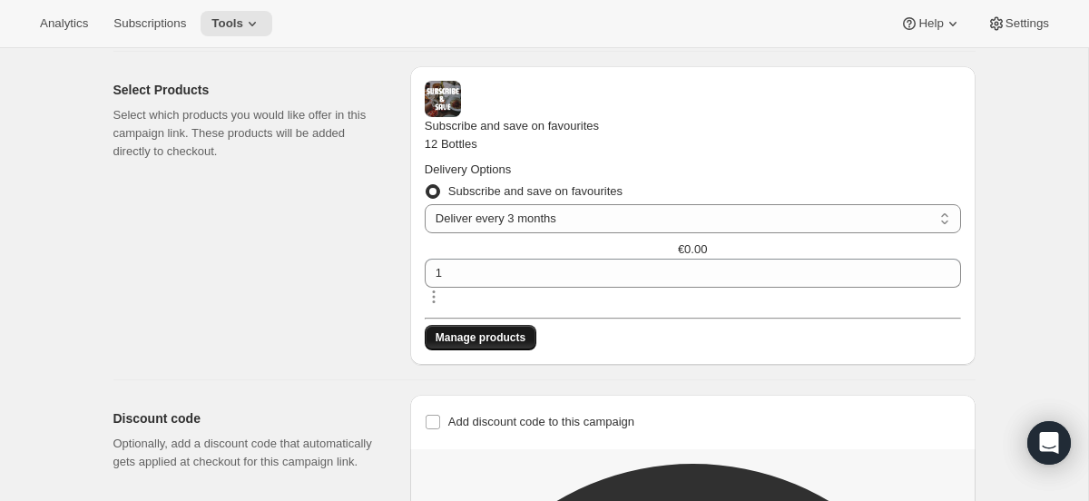
click at [525, 330] on span "Manage products" at bounding box center [480, 337] width 90 height 15
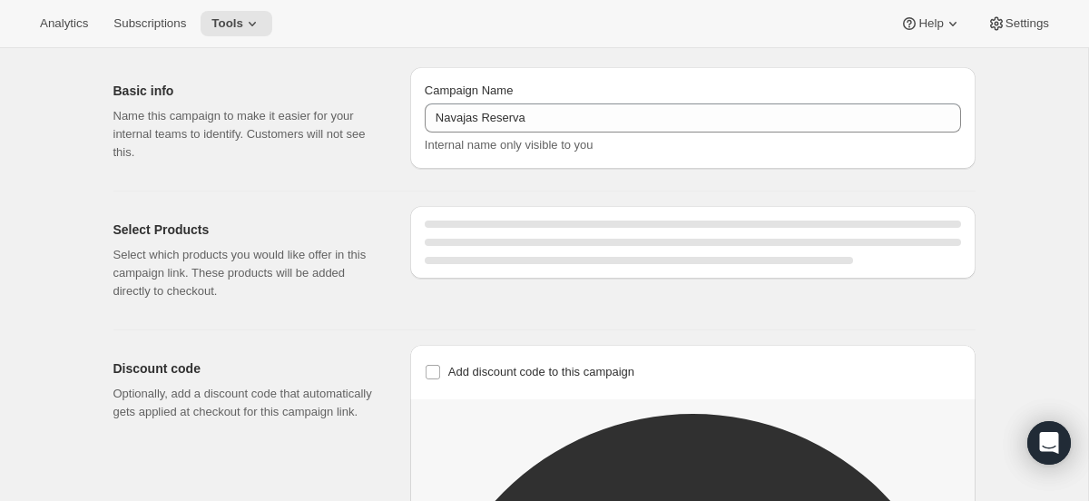
select select "gid://shopify/SellingPlan/689634935115"
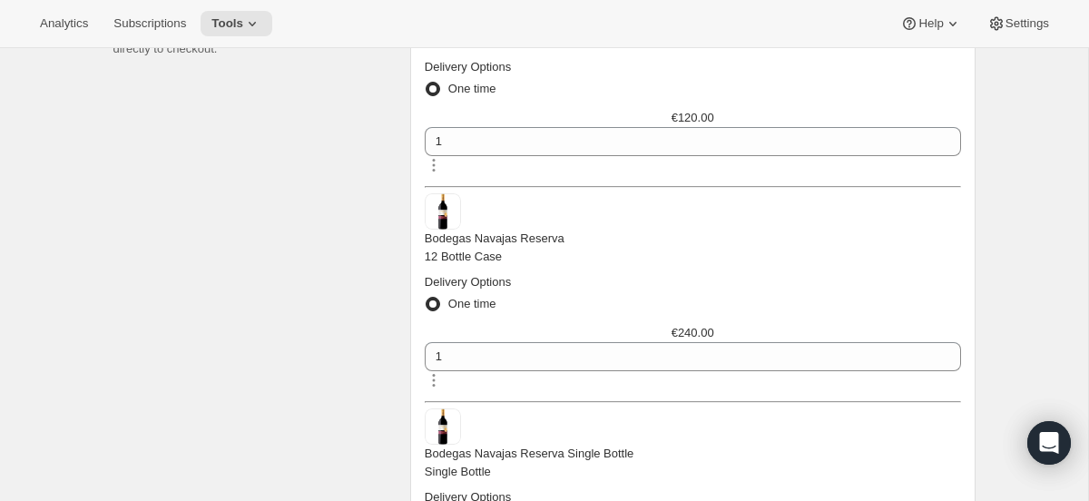
scroll to position [295, 0]
radio input "true"
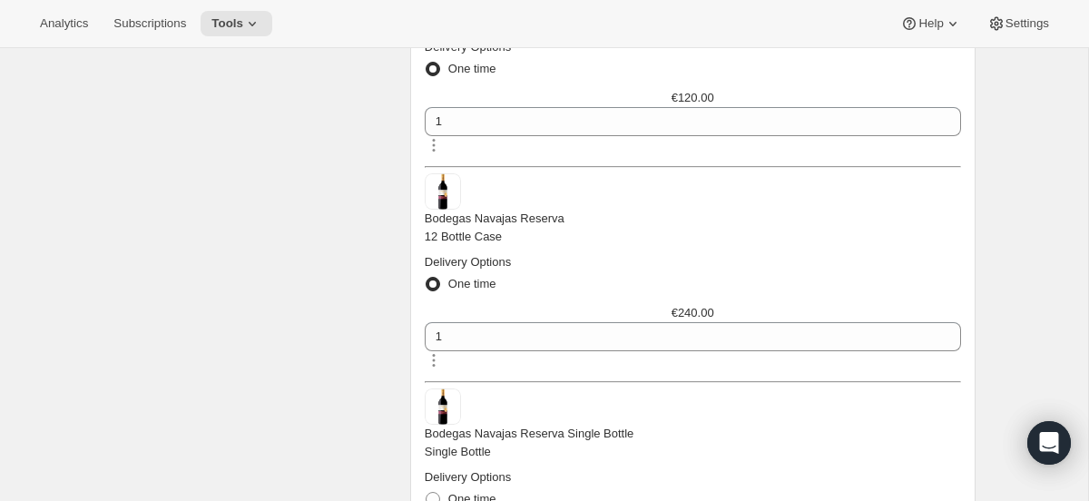
scroll to position [220, 0]
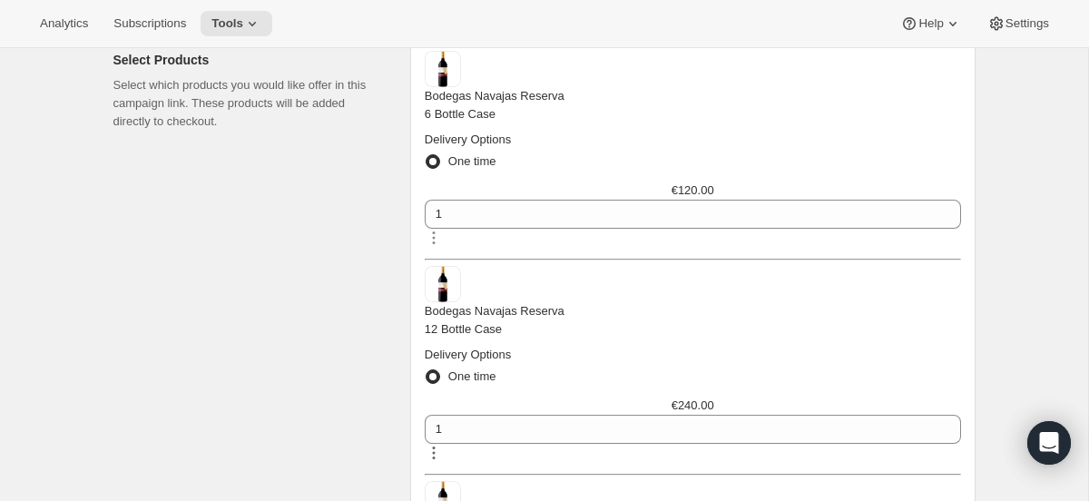
click at [443, 444] on icon "button" at bounding box center [434, 453] width 18 height 18
click at [954, 224] on span "Remove" at bounding box center [951, 232] width 44 height 18
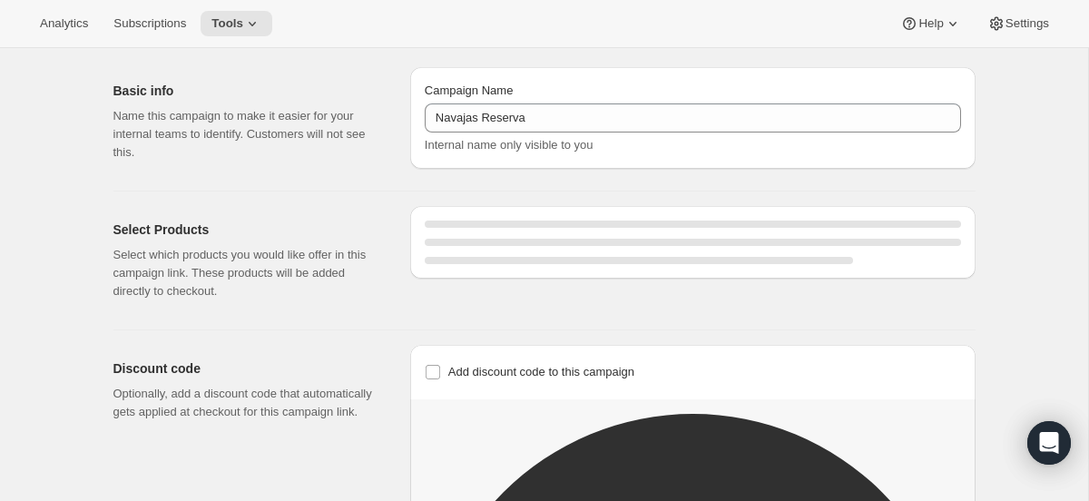
select select "gid://shopify/SellingPlan/689634935115"
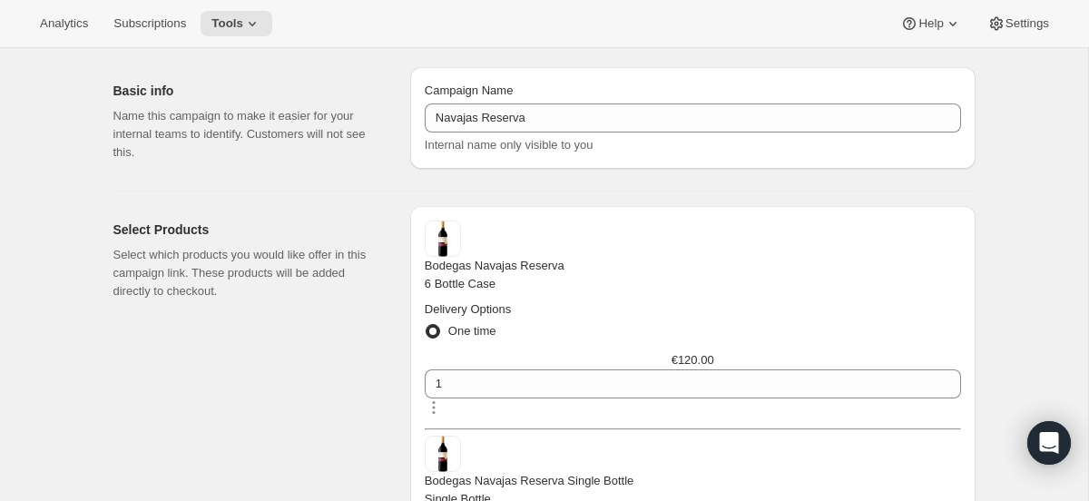
scroll to position [219, 0]
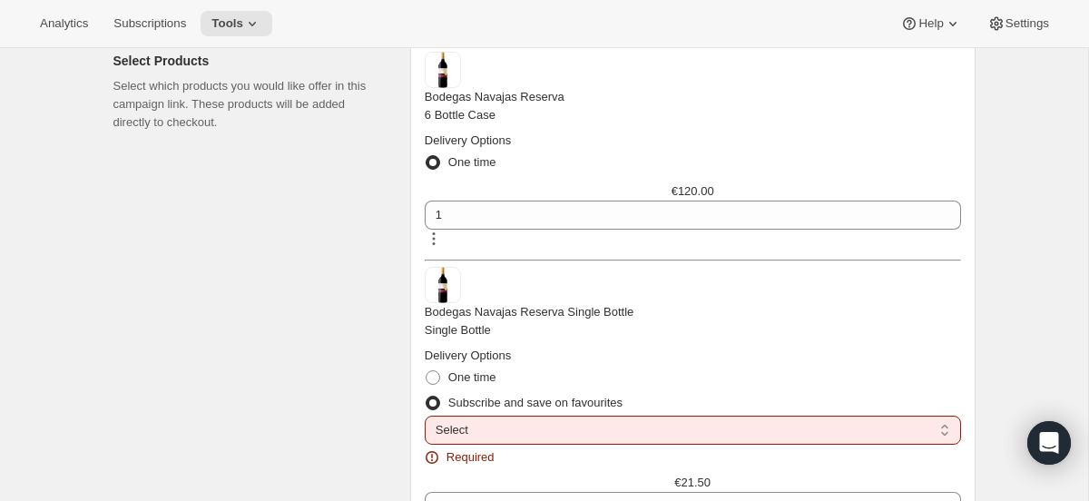
click at [443, 230] on icon "button" at bounding box center [434, 239] width 18 height 18
click at [939, 112] on span "Remove" at bounding box center [951, 104] width 44 height 18
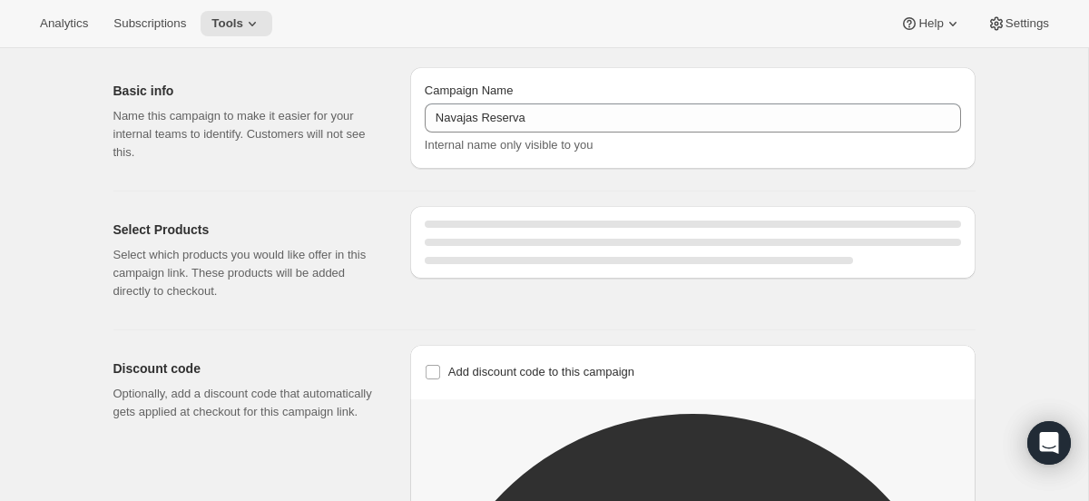
select select "gid://shopify/SellingPlan/689634935115"
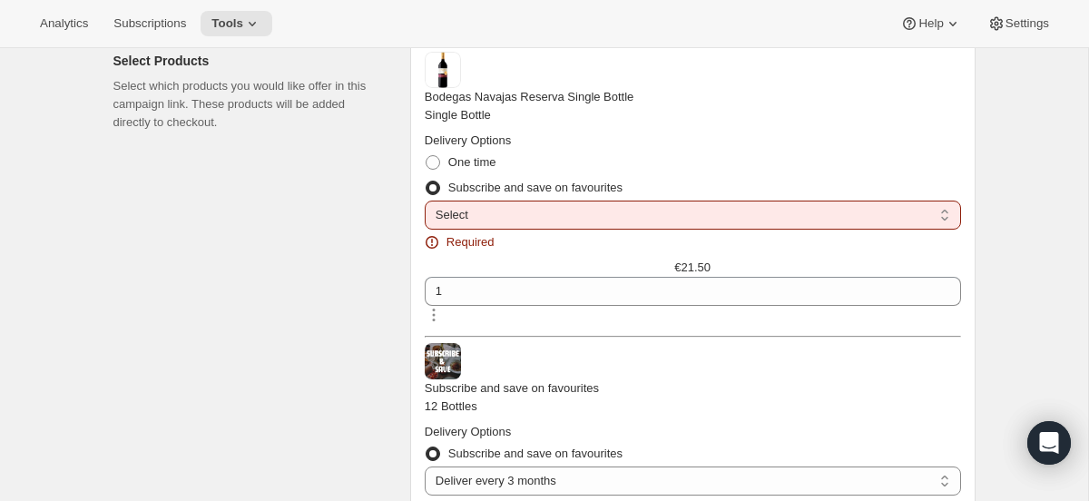
click at [680, 228] on select "Select Deliver every 2 months Deliver every 1 month Deliver every 3 months" at bounding box center [693, 214] width 536 height 29
select select "gid://shopify/SellingPlan/689634935115"
click at [507, 208] on select "Select Deliver every 2 months Deliver every 1 month Deliver every 3 months" at bounding box center [693, 214] width 536 height 29
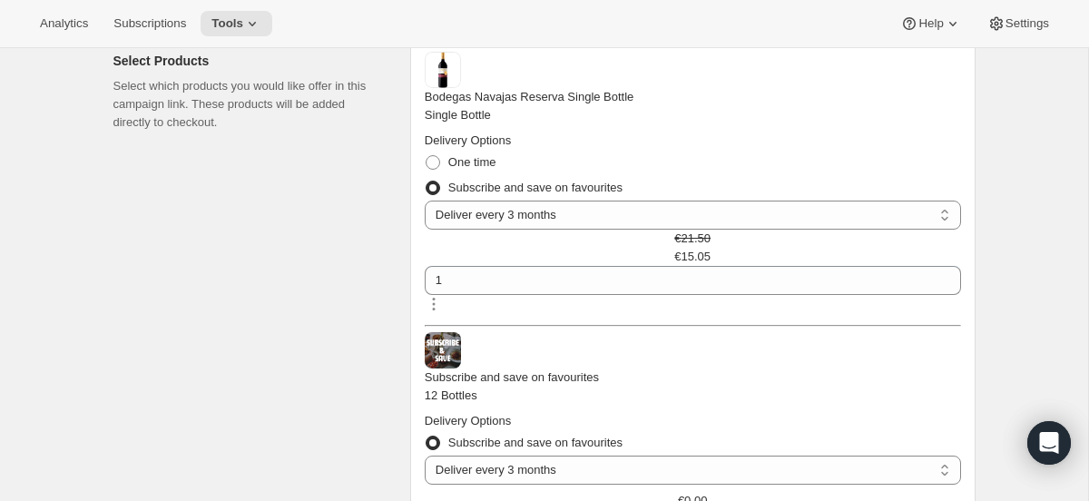
click at [817, 203] on div "Bodegas Navajas Reserva Single Bottle Single Bottle Delivery Options One time S…" at bounding box center [693, 185] width 536 height 267
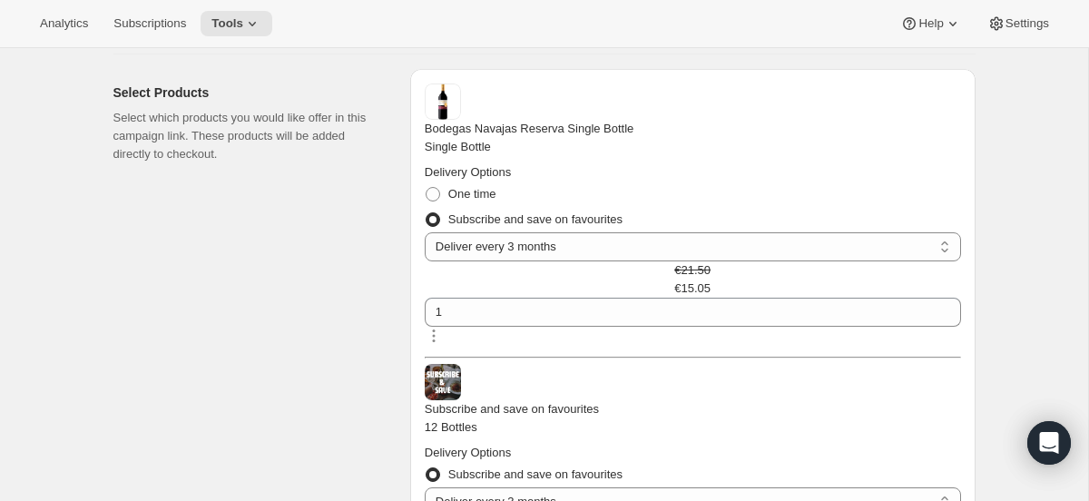
scroll to position [181, 0]
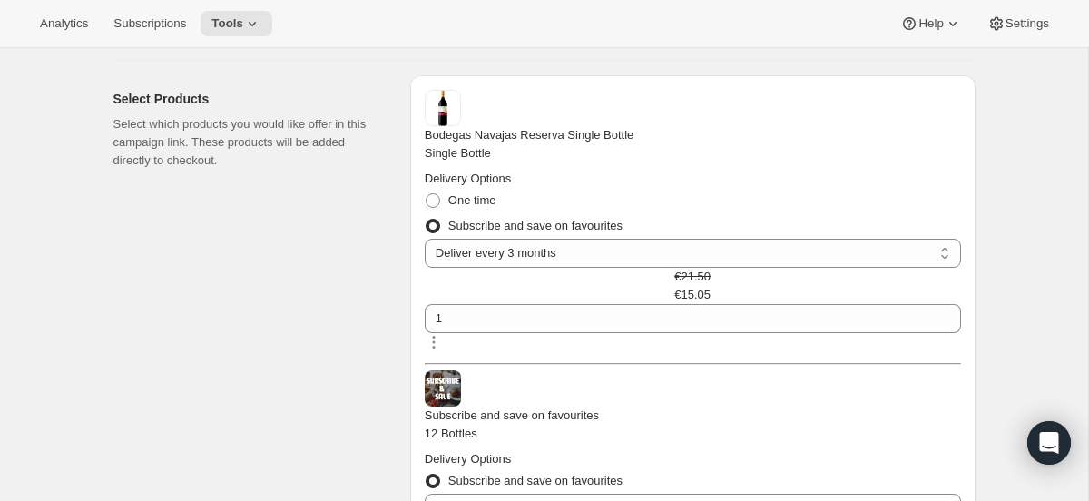
click at [710, 286] on div "€15.05" at bounding box center [692, 295] width 36 height 18
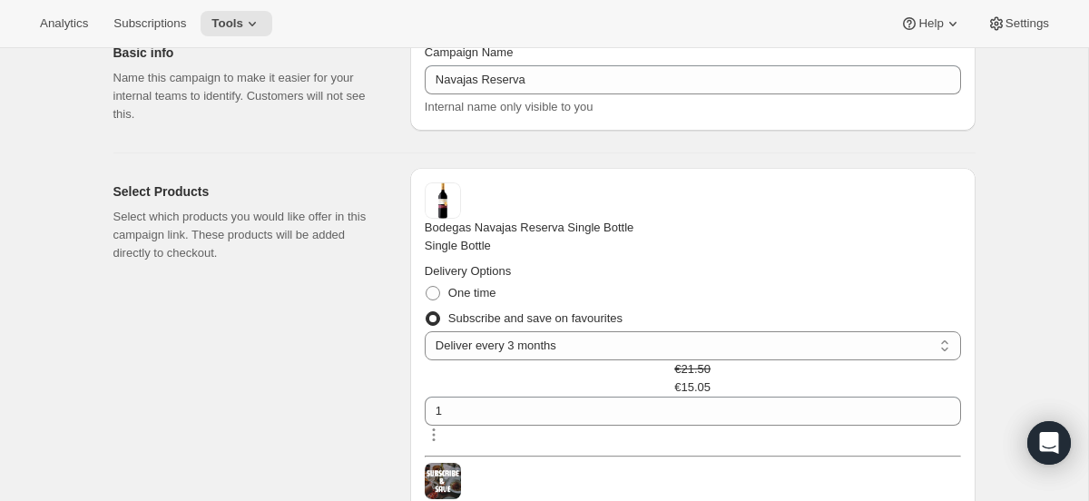
scroll to position [0, 0]
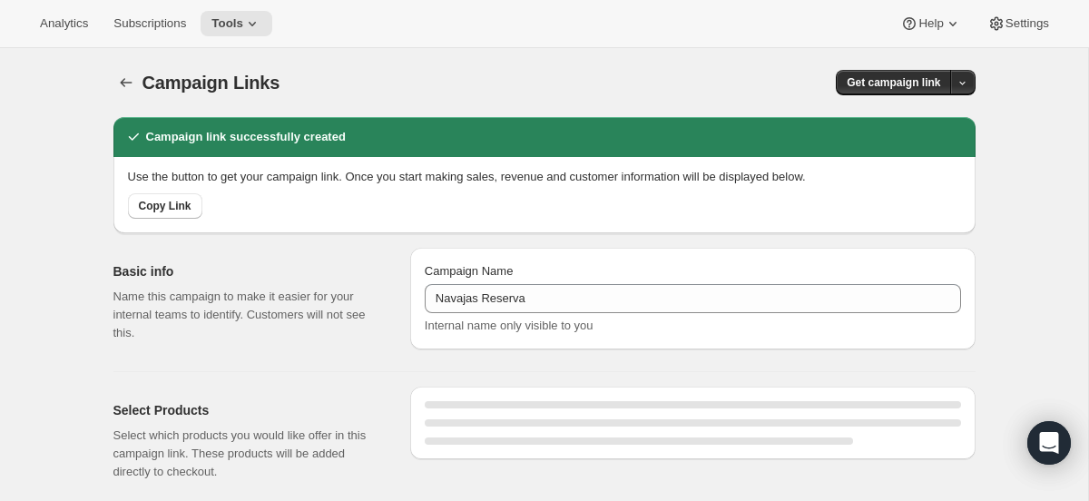
select select "gid://shopify/SellingPlan/689634935115"
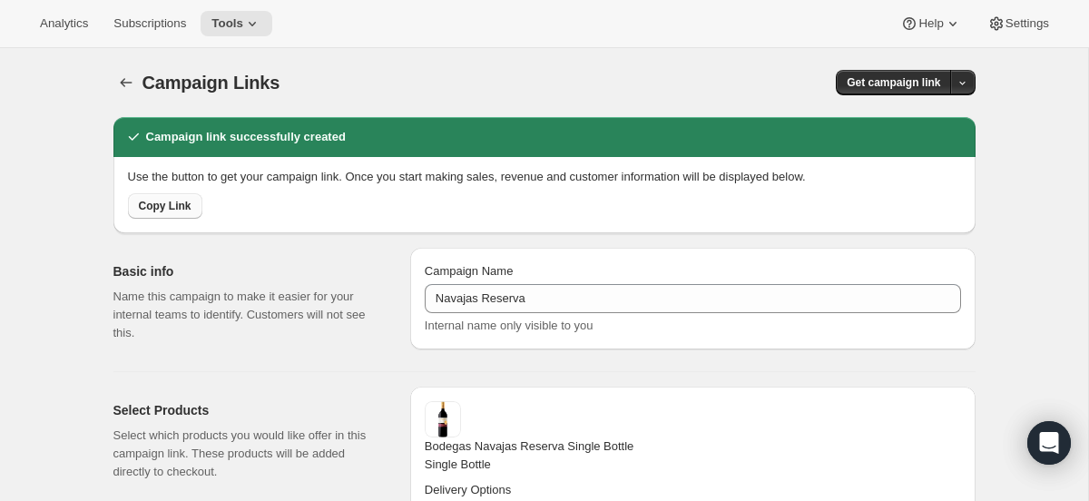
click at [176, 210] on span "Copy Link" at bounding box center [165, 206] width 53 height 15
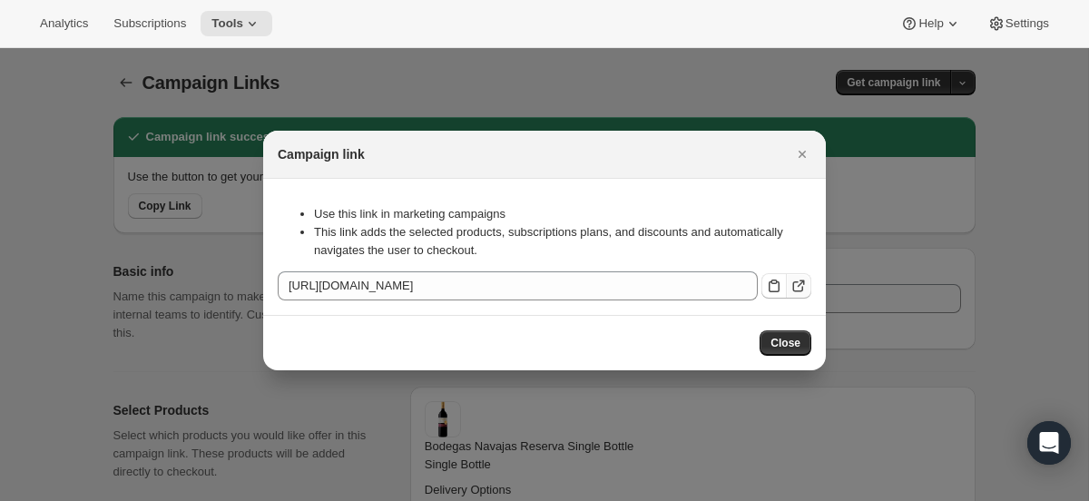
click at [789, 277] on icon ":rqa:" at bounding box center [798, 286] width 18 height 18
click at [801, 153] on icon "Close" at bounding box center [802, 154] width 18 height 18
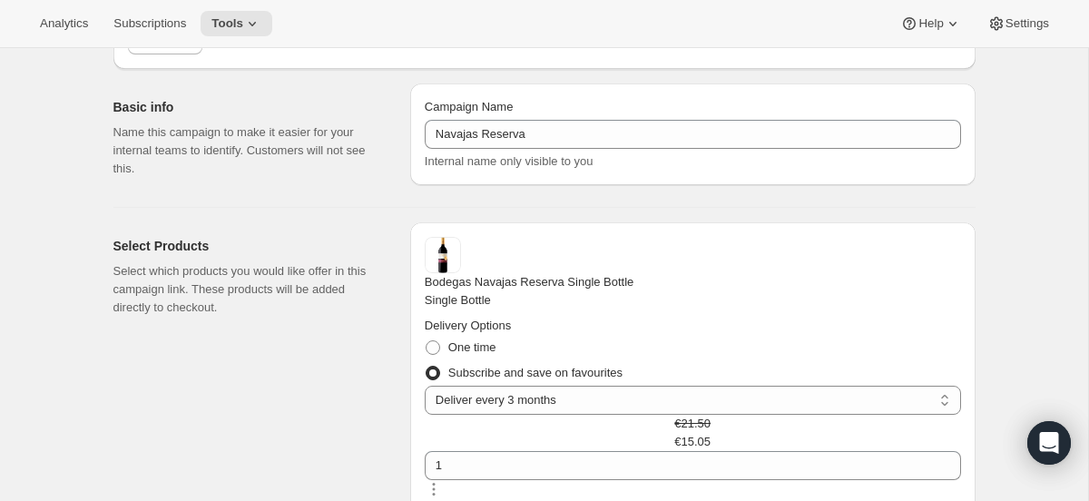
scroll to position [165, 0]
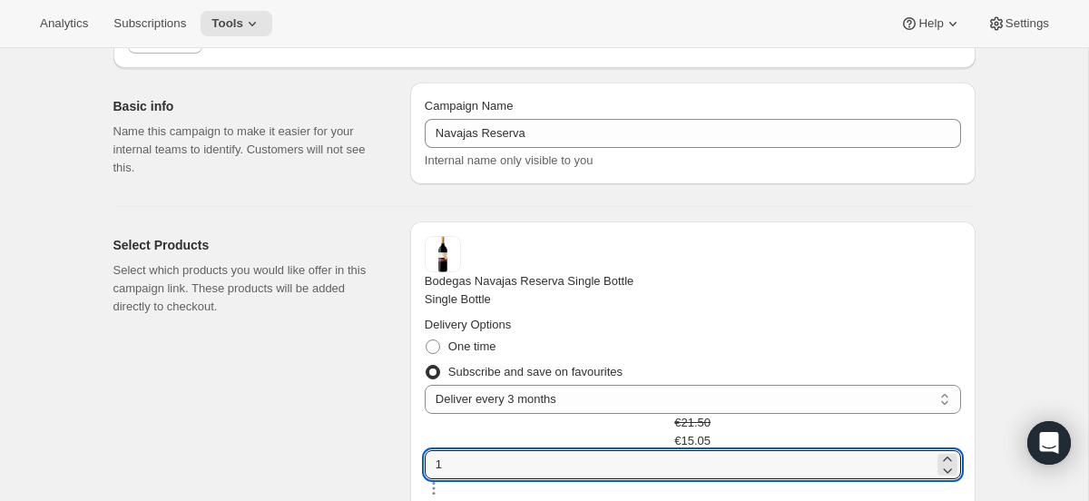
drag, startPoint x: 892, startPoint y: 263, endPoint x: 868, endPoint y: 263, distance: 23.6
click at [868, 263] on div "Bodegas Navajas Reserva Single Bottle Single Bottle Delivery Options One time S…" at bounding box center [693, 369] width 536 height 267
type input "12"
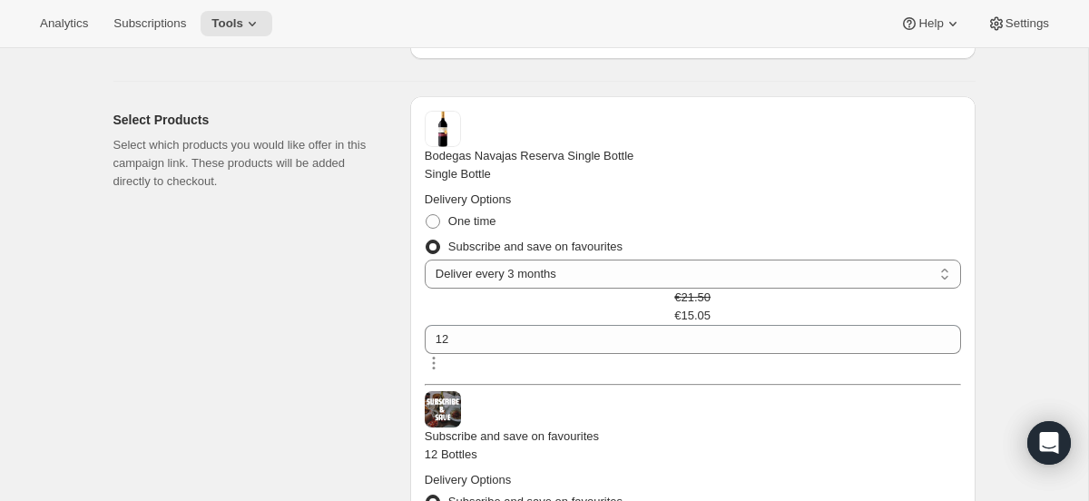
scroll to position [291, 0]
click at [949, 367] on span "Remove" at bounding box center [951, 369] width 44 height 14
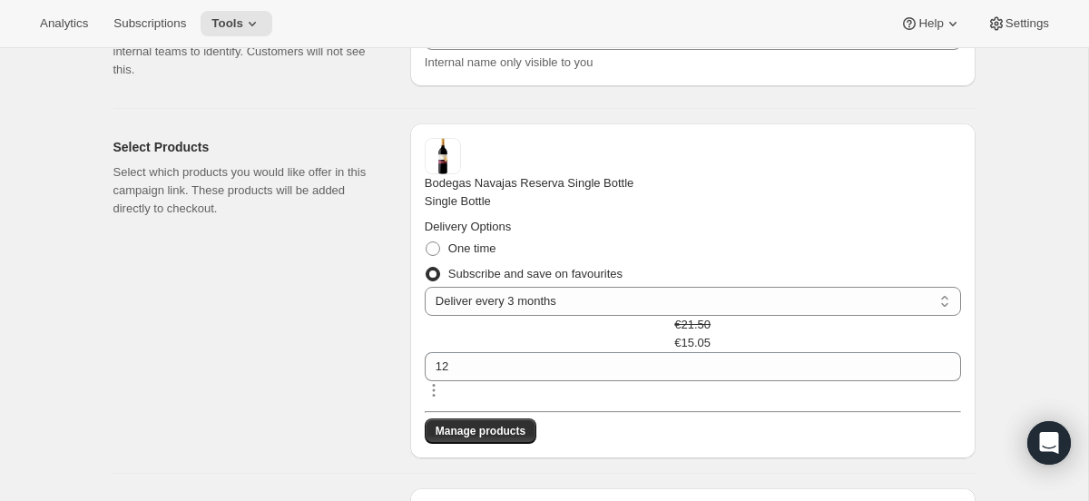
scroll to position [249, 0]
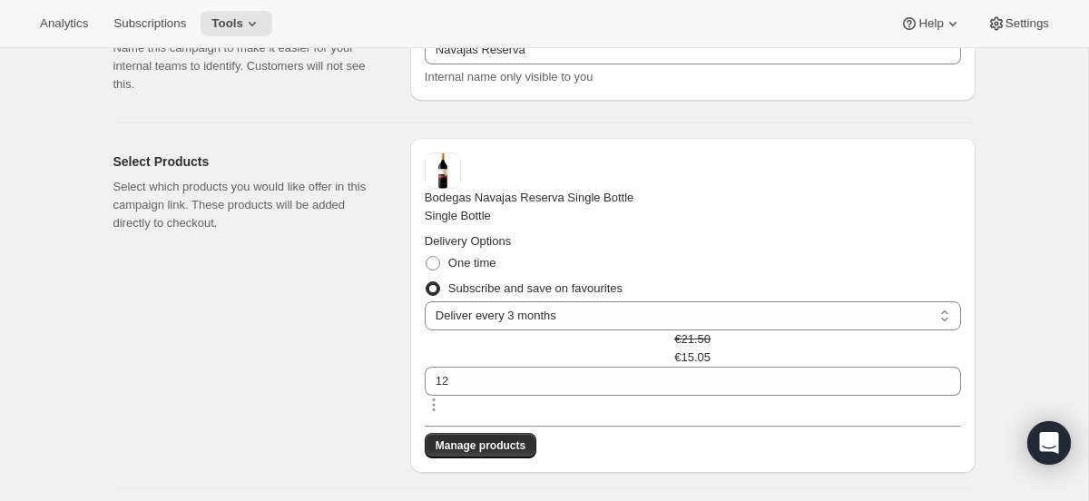
click at [793, 265] on div "One time" at bounding box center [693, 262] width 536 height 25
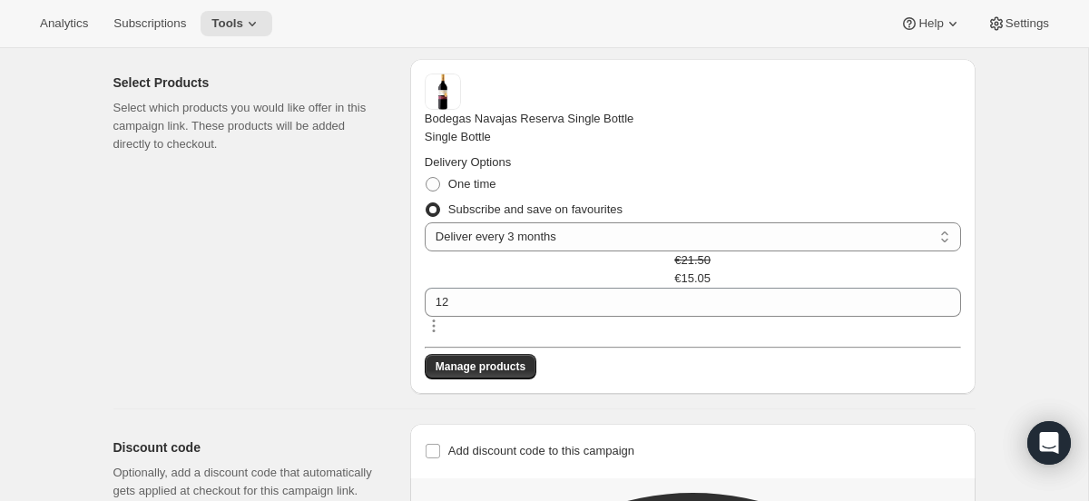
scroll to position [324, 0]
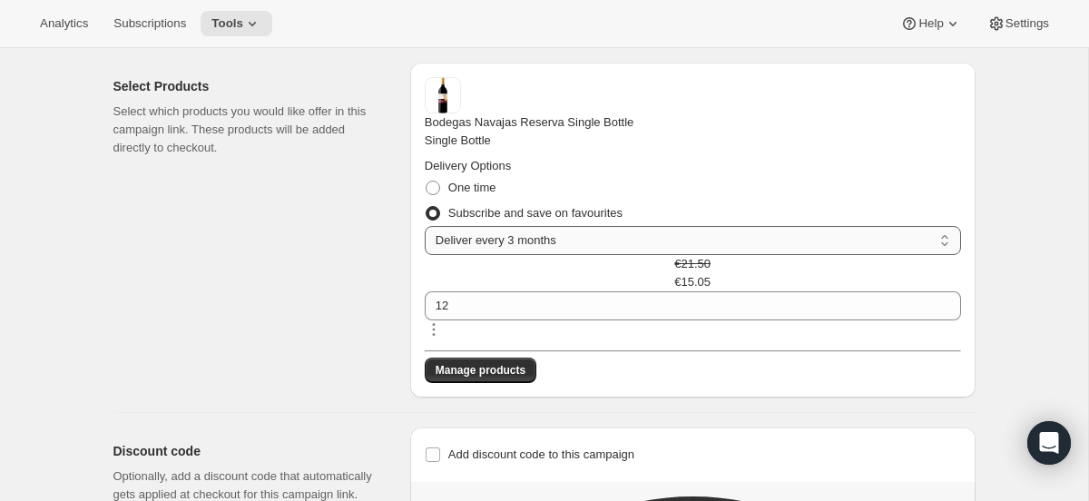
click at [725, 242] on select "Select Deliver every 2 months Deliver every 1 month Deliver every 3 months" at bounding box center [693, 240] width 536 height 29
select select "gid://shopify/SellingPlan/689614946635"
click at [507, 233] on select "Select Deliver every 2 months Deliver every 1 month Deliver every 3 months" at bounding box center [693, 240] width 536 height 29
click at [817, 233] on div "Bodegas Navajas Reserva Single Bottle Single Bottle Delivery Options One time S…" at bounding box center [693, 210] width 536 height 267
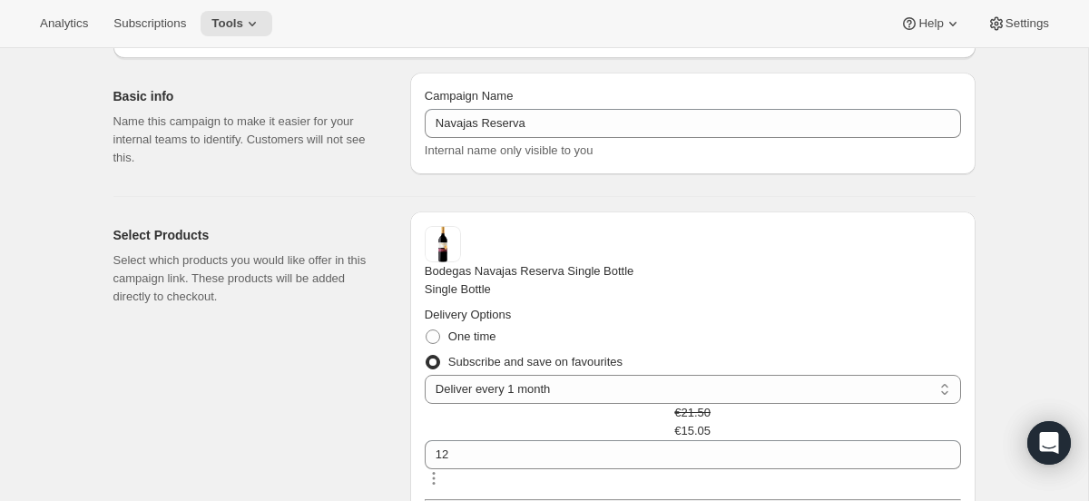
scroll to position [347, 0]
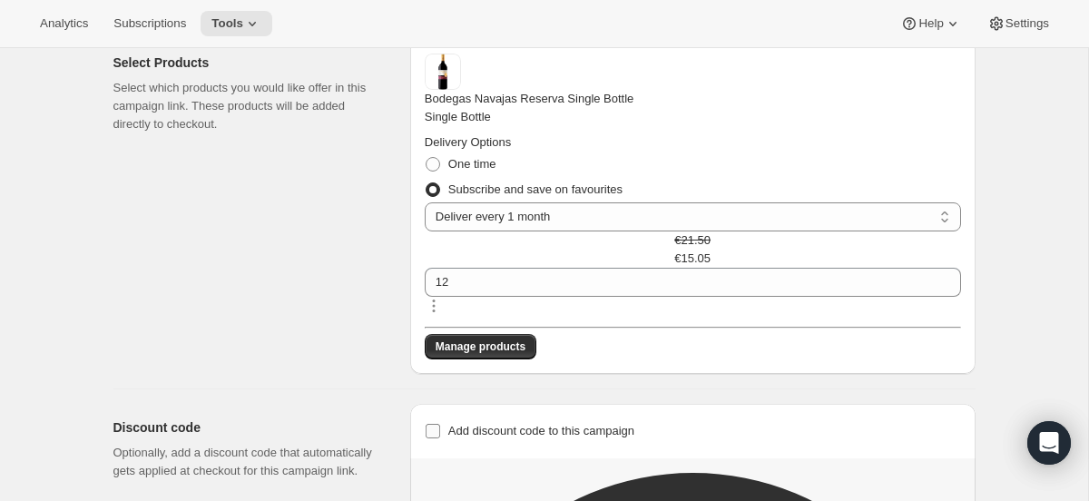
click at [612, 424] on span "Add discount code to this campaign" at bounding box center [541, 431] width 186 height 14
click at [440, 424] on input "Add discount code to this campaign" at bounding box center [432, 431] width 15 height 15
checkbox input "true"
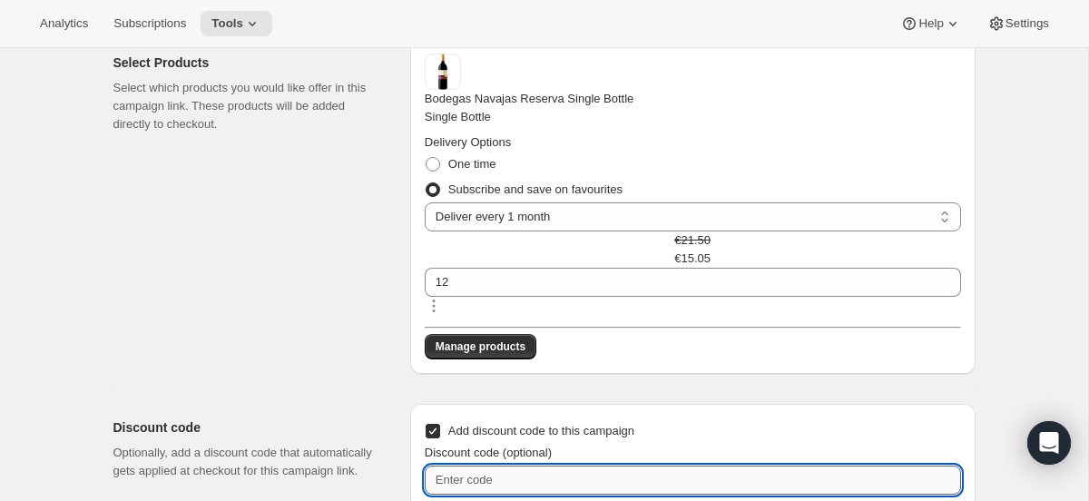
click at [553, 465] on input "Discount code (optional)" at bounding box center [693, 479] width 536 height 29
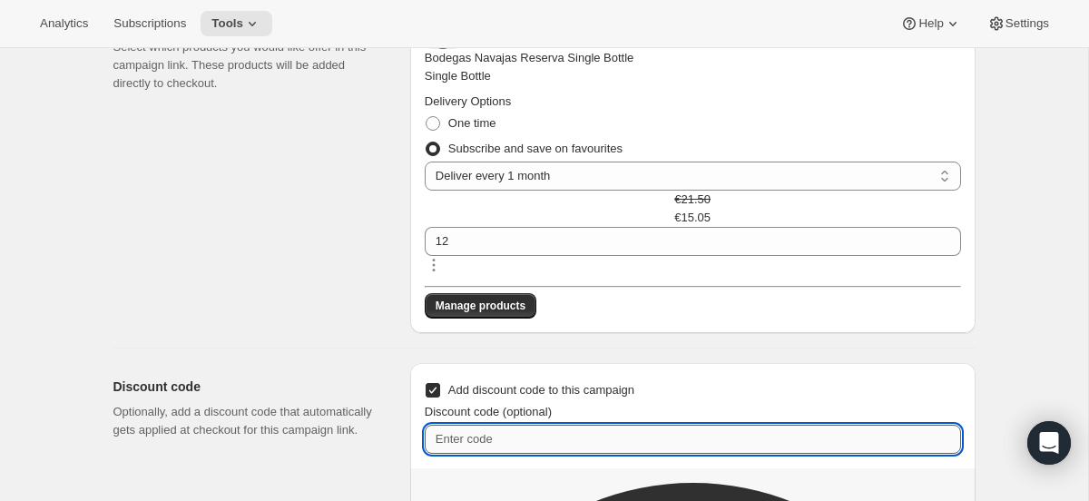
scroll to position [389, 0]
type input "Navajas30"
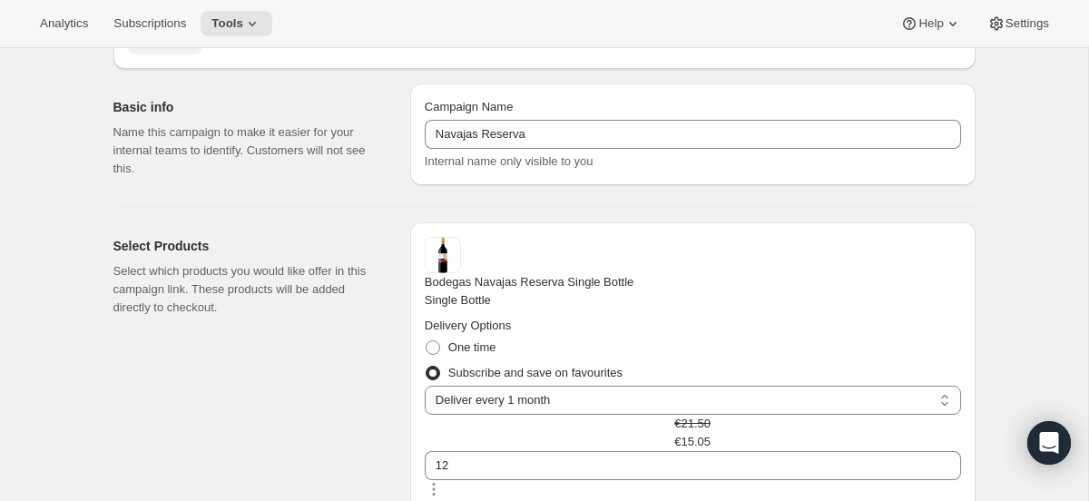
scroll to position [161, 0]
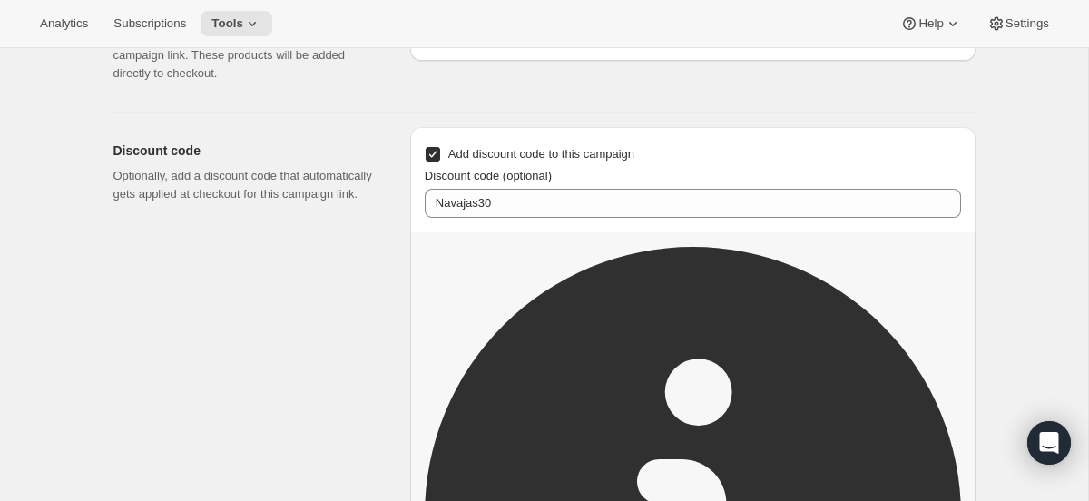
select select "gid://shopify/SellingPlan/689614946635"
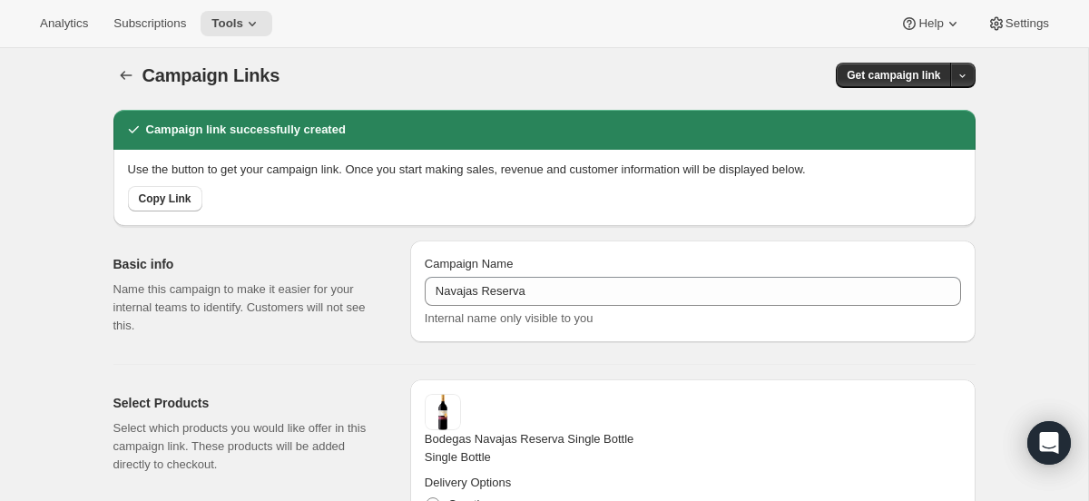
scroll to position [0, 0]
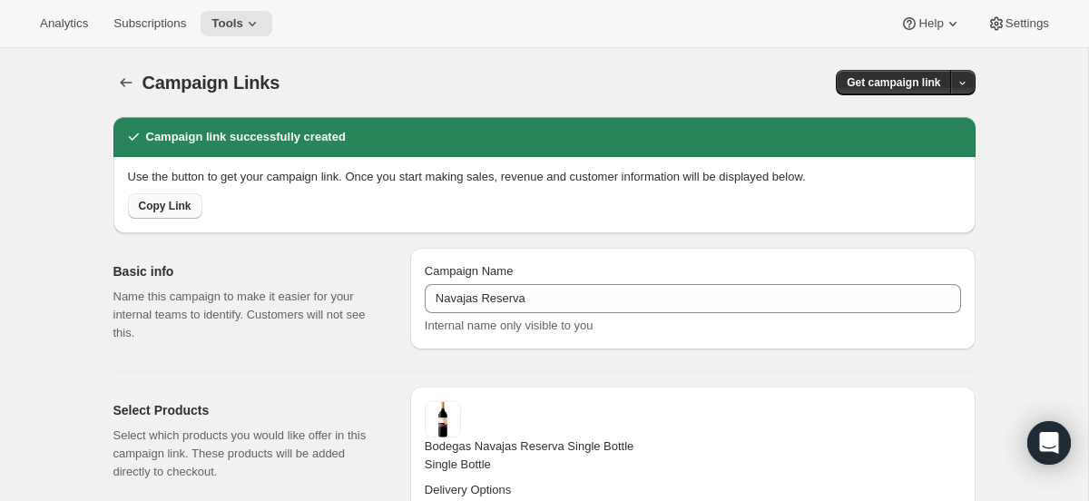
click at [137, 212] on button "Copy Link" at bounding box center [165, 205] width 74 height 25
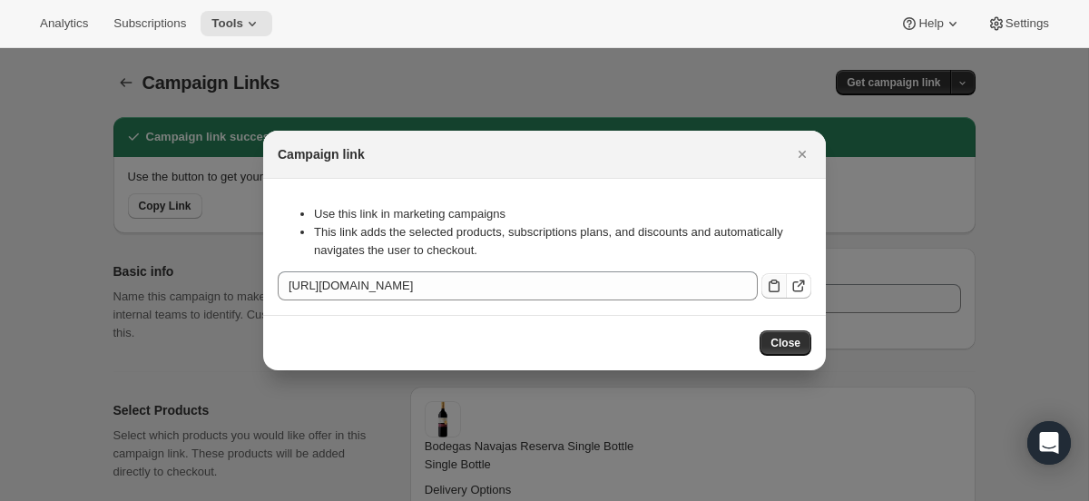
click at [765, 277] on icon ":rqa:" at bounding box center [774, 286] width 18 height 18
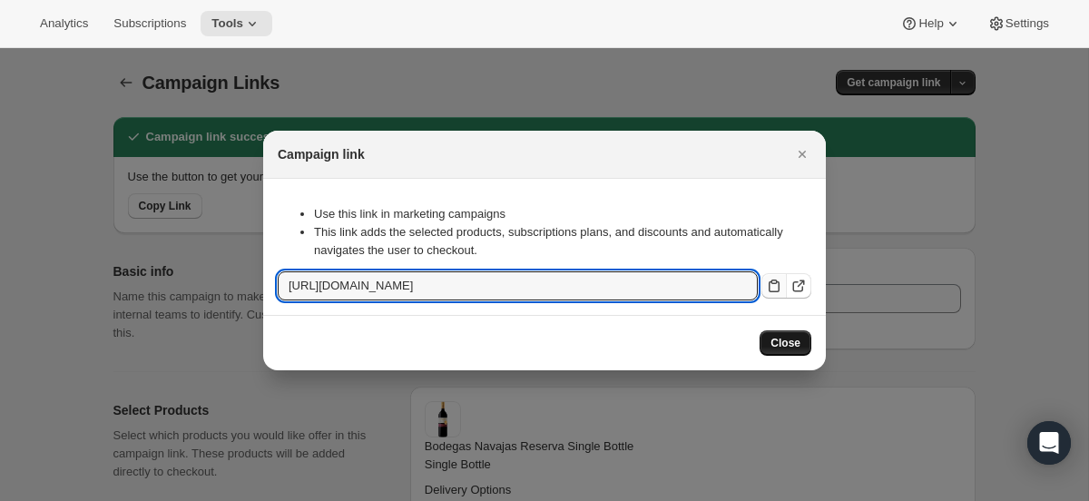
click at [779, 356] on button "Close" at bounding box center [785, 342] width 52 height 25
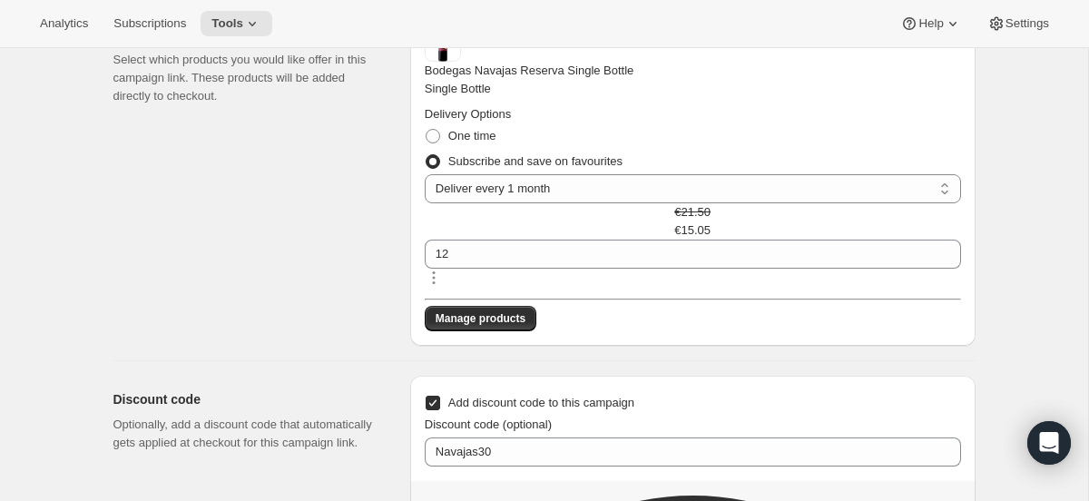
scroll to position [398, 0]
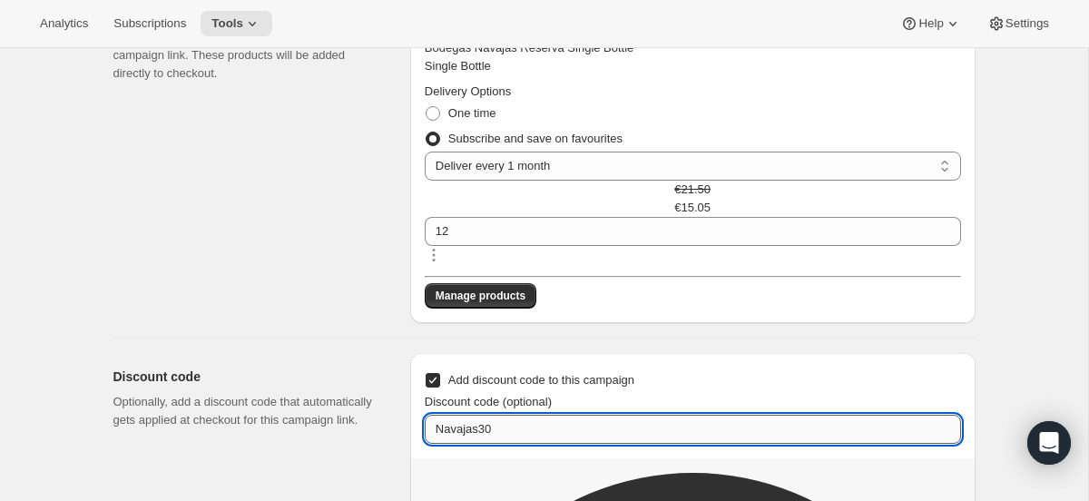
click at [475, 415] on input "Navajas30" at bounding box center [693, 429] width 536 height 29
click at [459, 415] on input "Navajas30" at bounding box center [693, 429] width 536 height 29
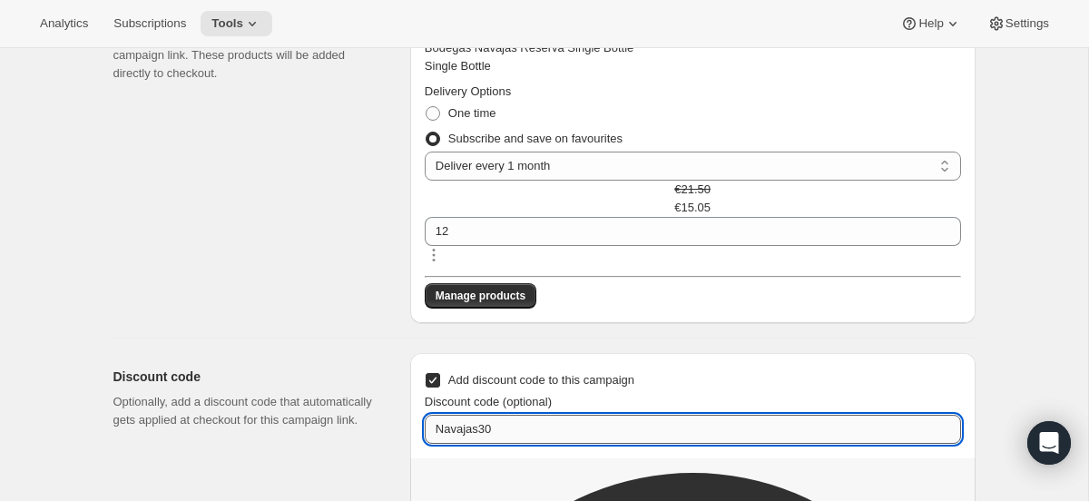
click at [470, 415] on input "Navajas30" at bounding box center [693, 429] width 536 height 29
drag, startPoint x: 478, startPoint y: 372, endPoint x: 376, endPoint y: 367, distance: 101.8
type input "FirstOrder30"
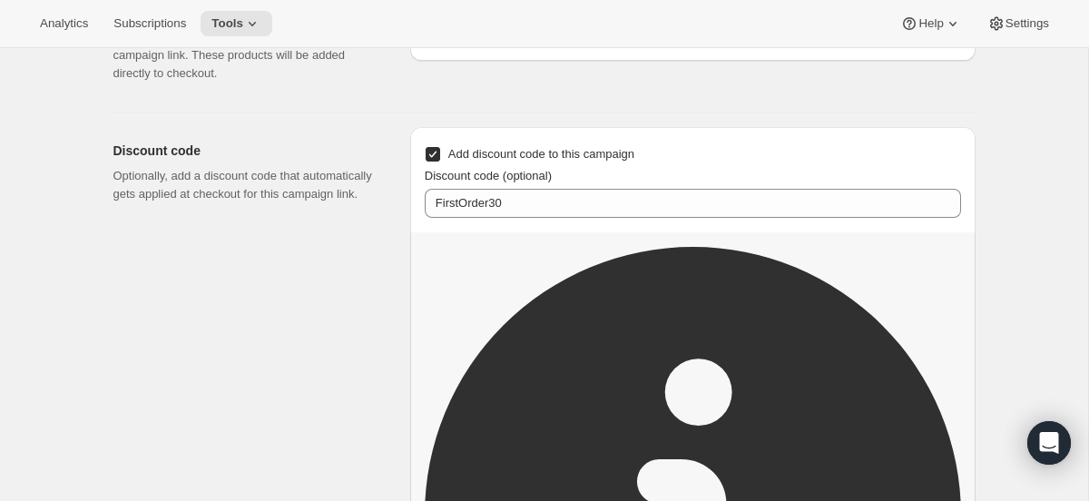
select select "gid://shopify/SellingPlan/689614946635"
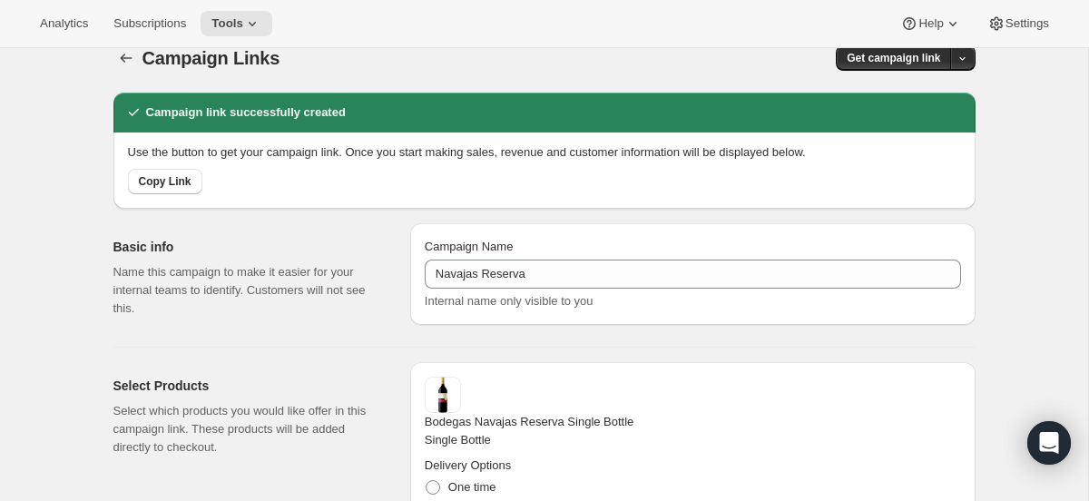
scroll to position [0, 0]
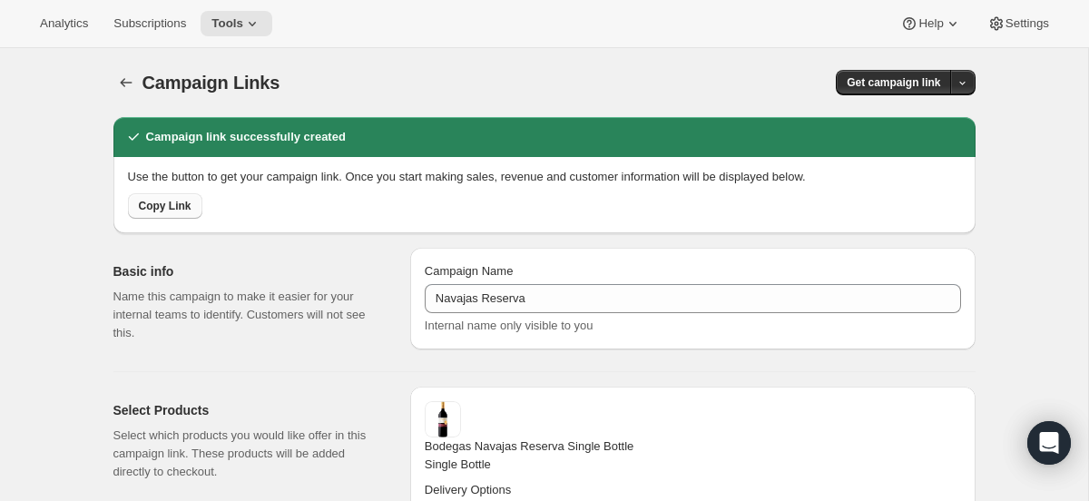
click at [161, 208] on span "Copy Link" at bounding box center [165, 206] width 53 height 15
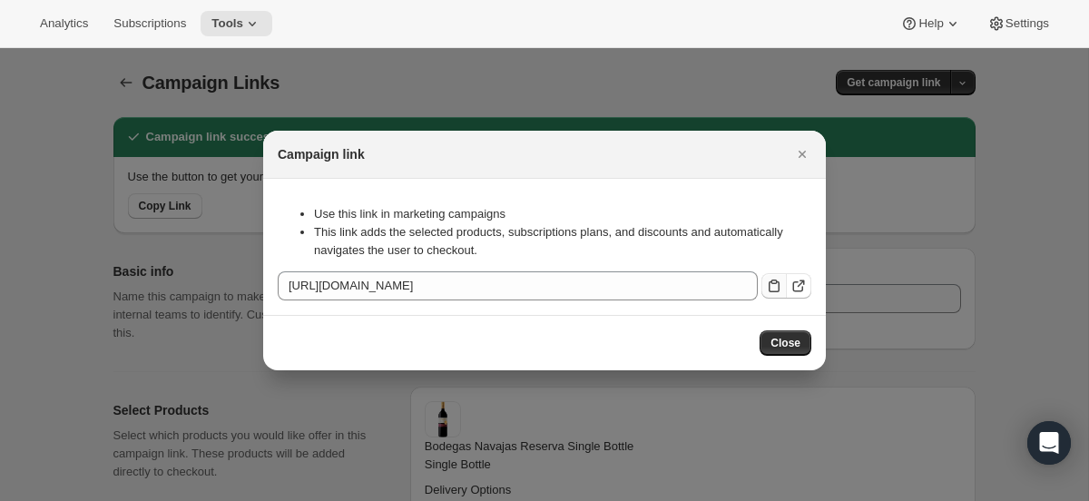
click at [765, 277] on icon ":rqa:" at bounding box center [774, 286] width 18 height 18
click at [805, 145] on icon "Close" at bounding box center [802, 154] width 18 height 18
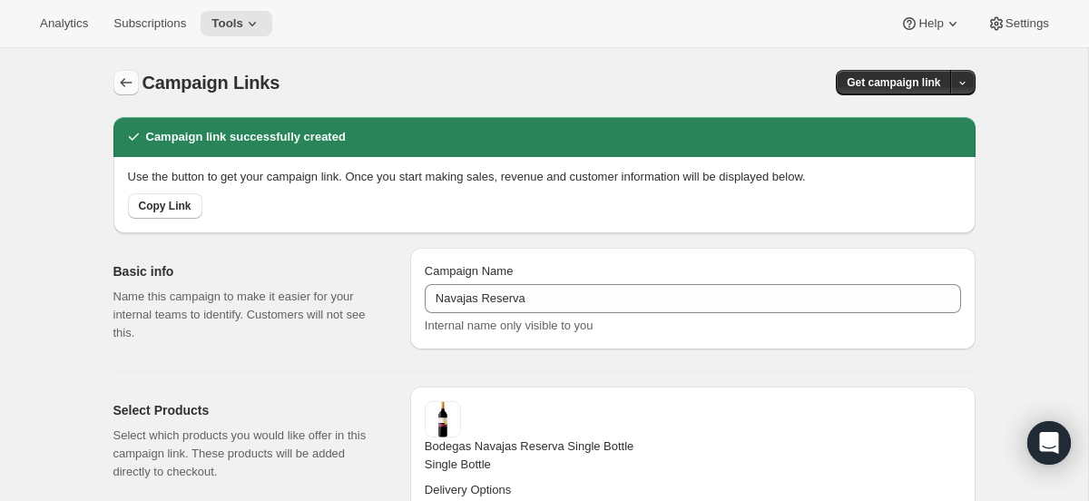
click at [132, 81] on icon "button" at bounding box center [126, 82] width 18 height 18
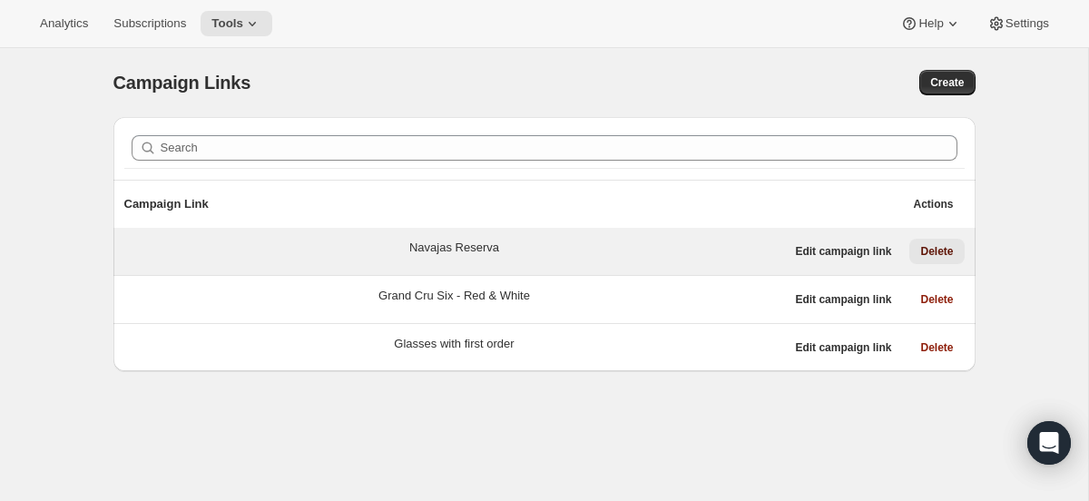
click at [949, 253] on span "Delete" at bounding box center [936, 251] width 33 height 15
